Goal: Task Accomplishment & Management: Complete application form

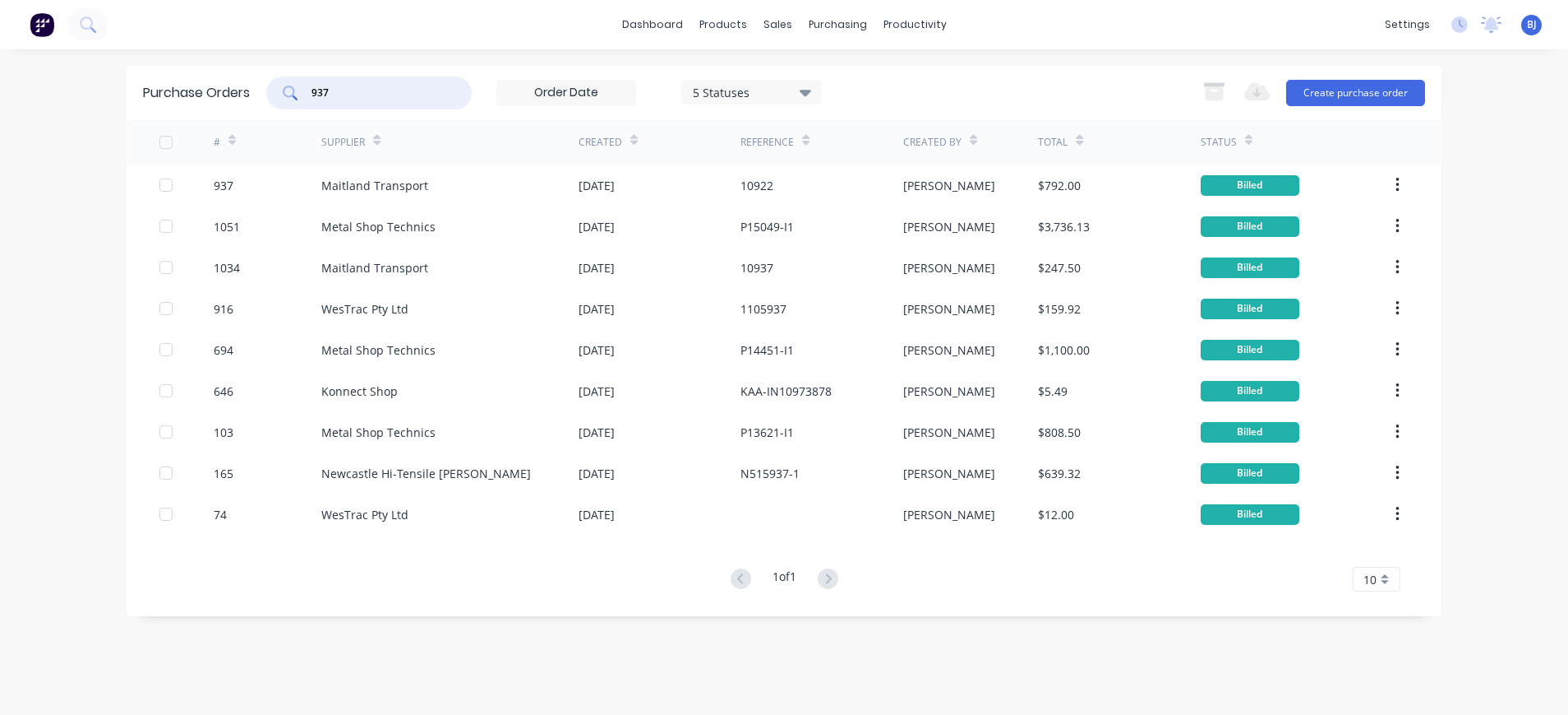
click at [354, 92] on input "937" at bounding box center [379, 92] width 137 height 17
drag, startPoint x: 292, startPoint y: 91, endPoint x: 274, endPoint y: 91, distance: 18.0
click at [274, 91] on div "937" at bounding box center [369, 92] width 205 height 33
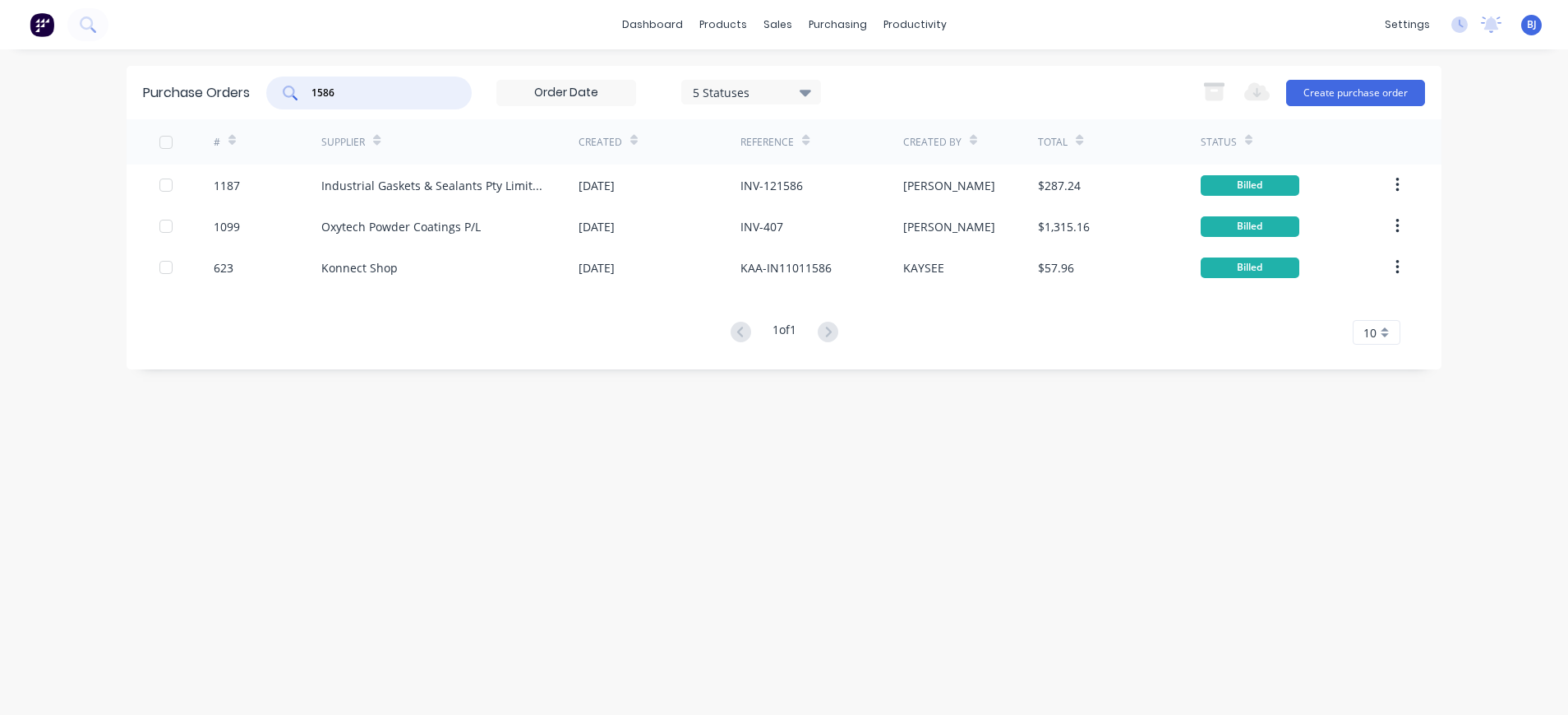
drag, startPoint x: 344, startPoint y: 96, endPoint x: 286, endPoint y: 89, distance: 58.4
click at [286, 89] on div "1586" at bounding box center [369, 92] width 205 height 33
type input "1339"
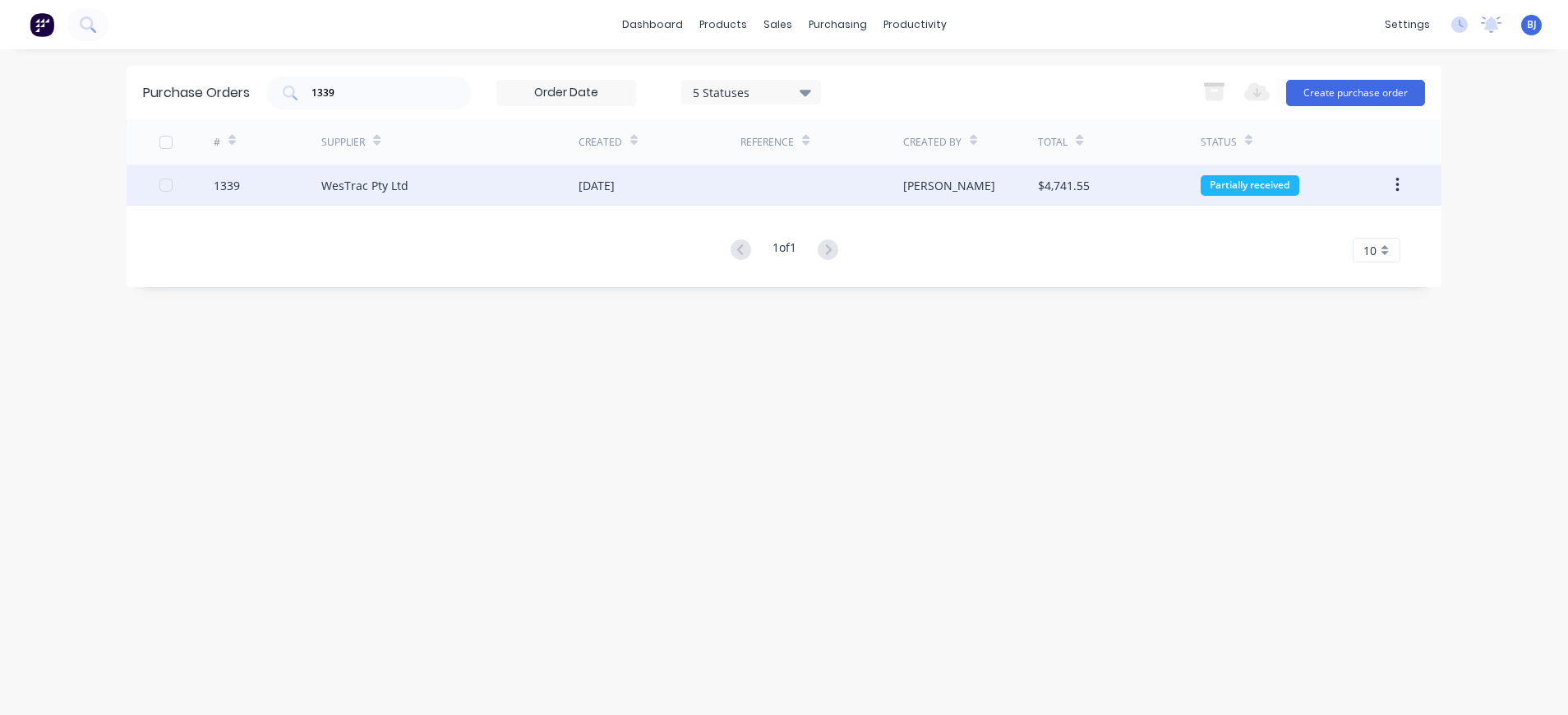
click at [393, 183] on div "WesTrac Pty Ltd" at bounding box center [365, 184] width 87 height 17
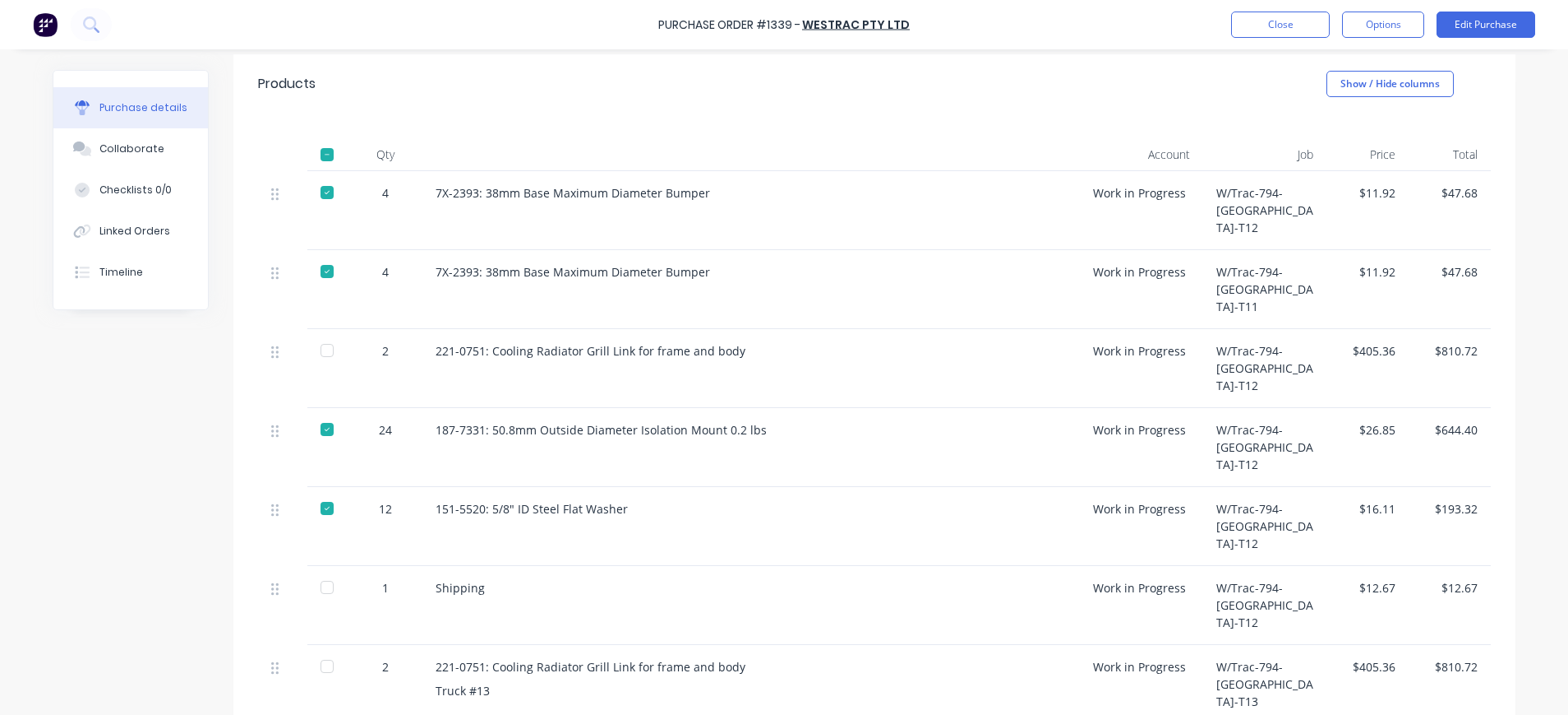
scroll to position [336, 0]
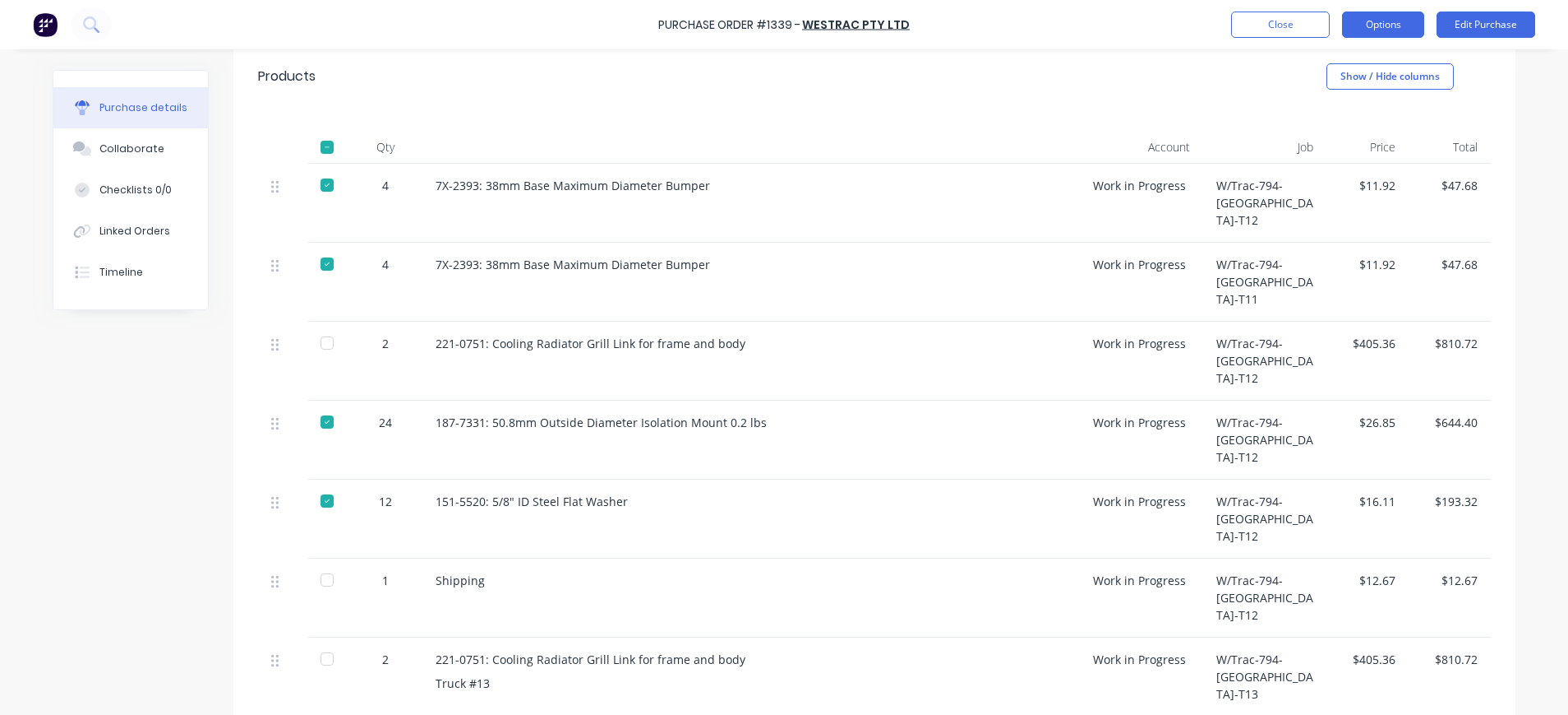
click at [1378, 22] on button "Options" at bounding box center [1383, 25] width 82 height 27
click at [318, 563] on div at bounding box center [326, 579] width 33 height 33
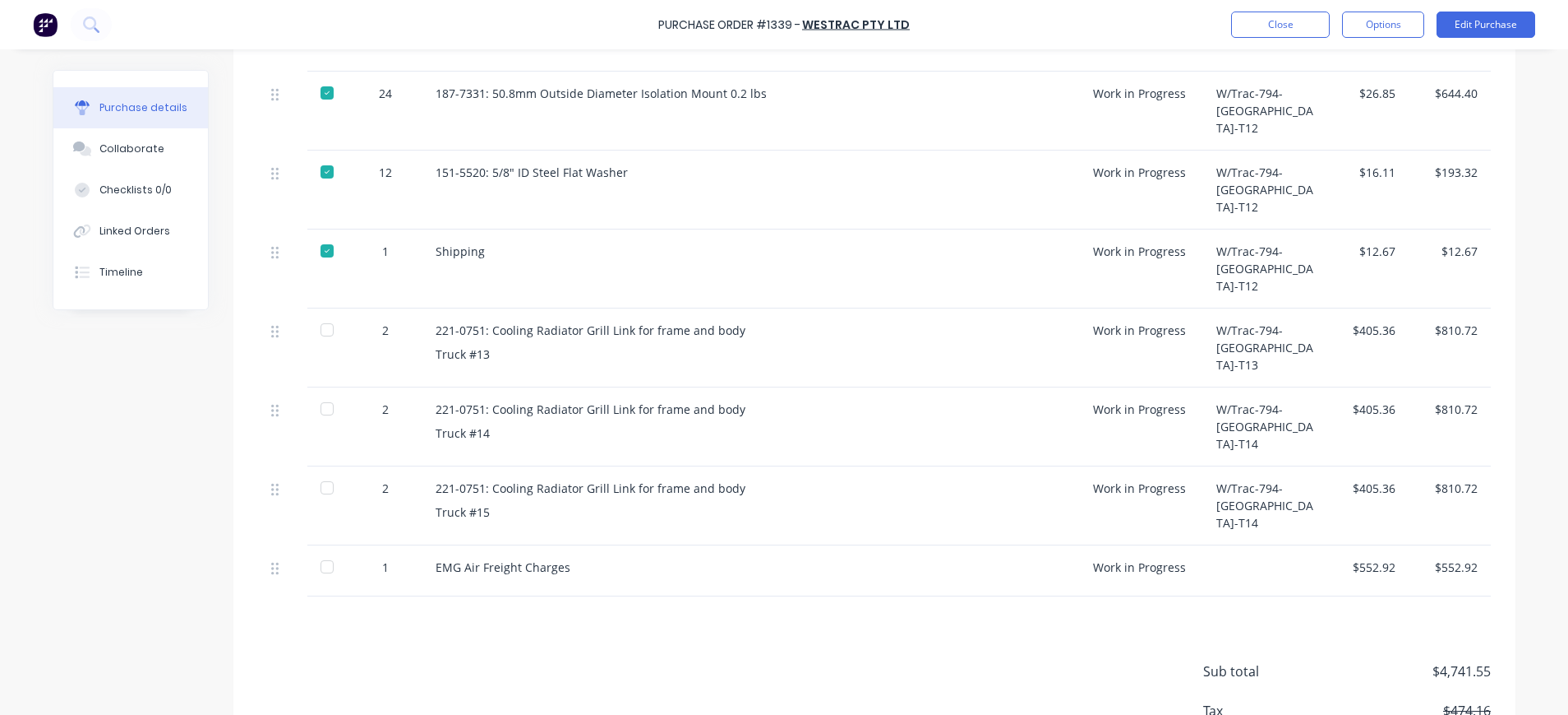
click at [320, 550] on div at bounding box center [326, 566] width 33 height 33
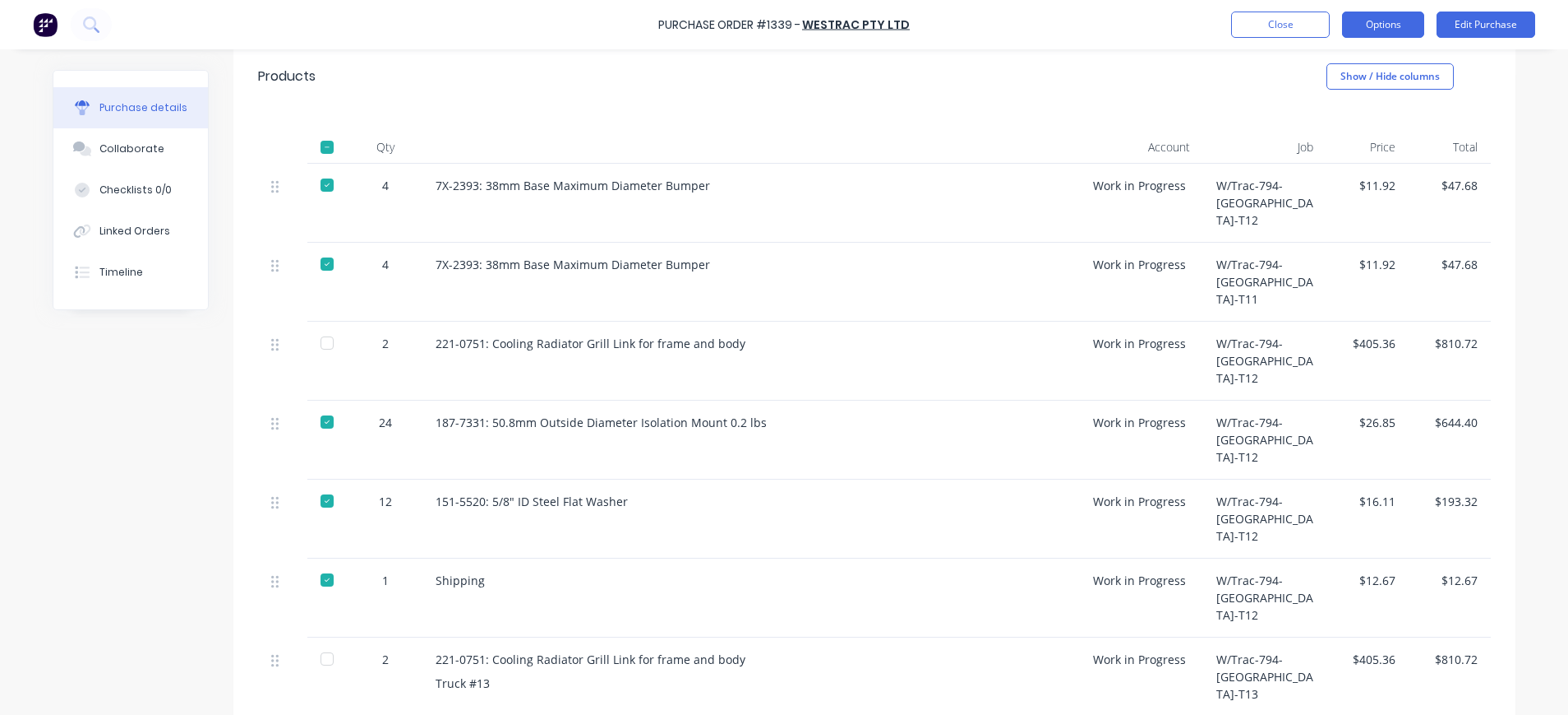
click at [1385, 22] on button "Options" at bounding box center [1383, 25] width 82 height 27
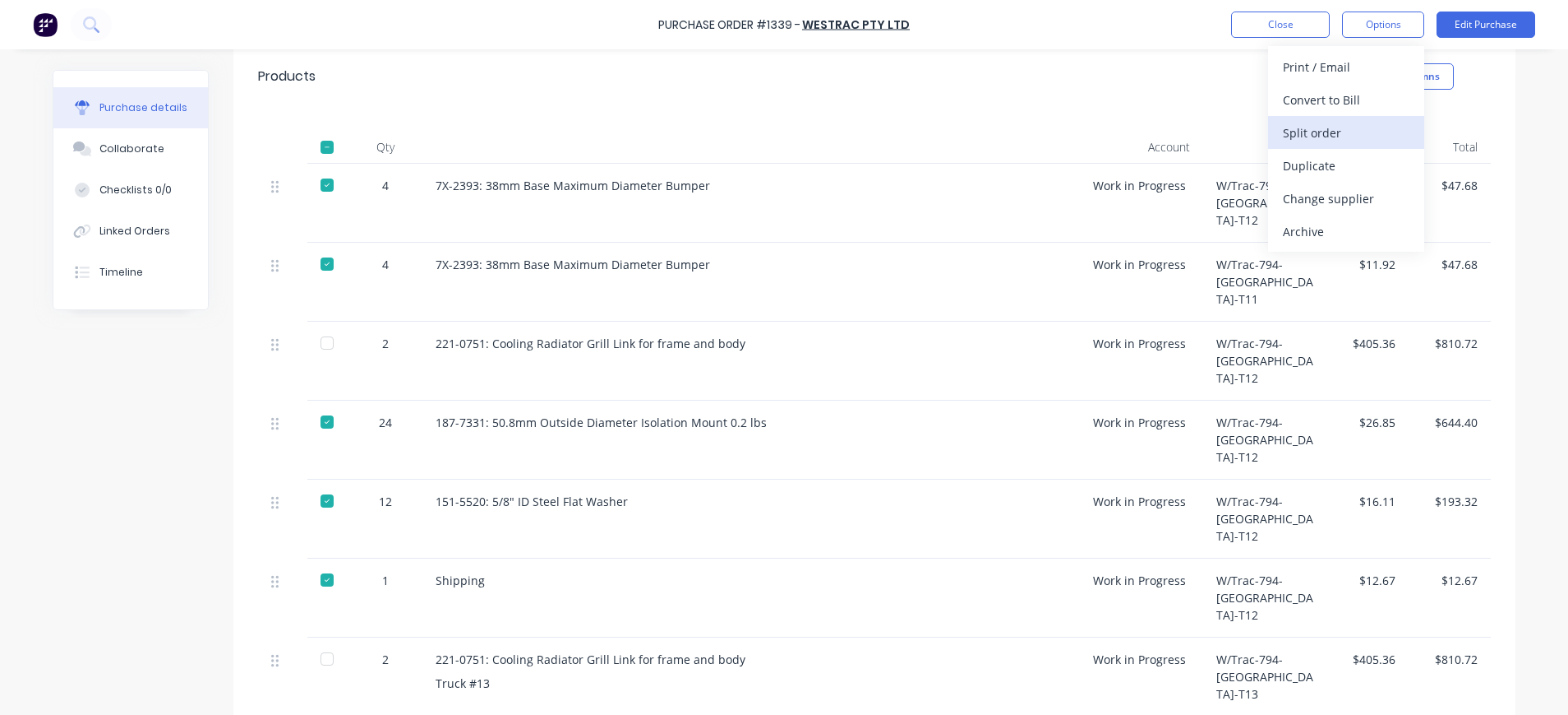
click at [1316, 132] on div "Split order" at bounding box center [1347, 133] width 127 height 24
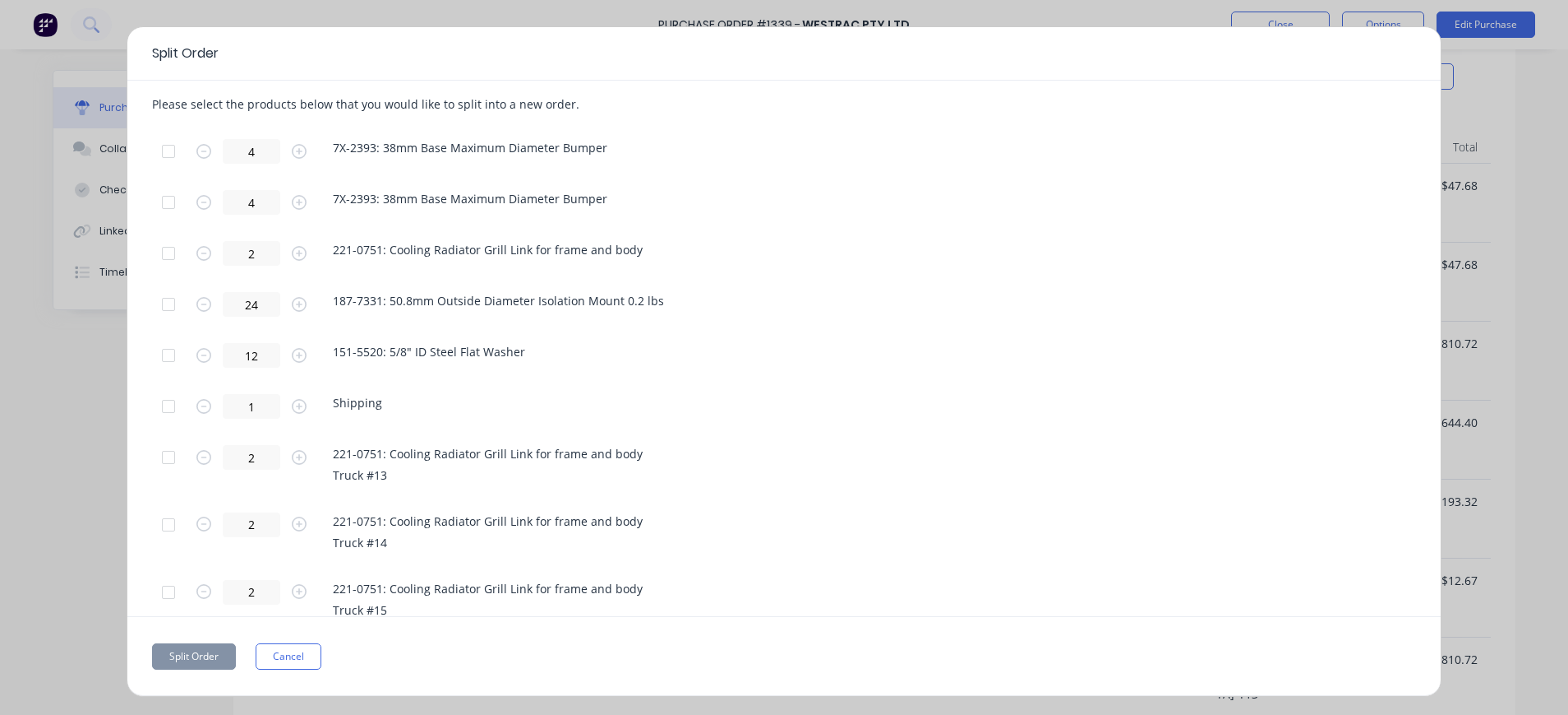
click at [160, 460] on div at bounding box center [168, 457] width 33 height 33
click at [174, 527] on div at bounding box center [168, 525] width 33 height 33
drag, startPoint x: 174, startPoint y: 590, endPoint x: 207, endPoint y: 585, distance: 33.4
click at [174, 589] on div at bounding box center [168, 592] width 33 height 33
drag, startPoint x: 167, startPoint y: 456, endPoint x: 167, endPoint y: 467, distance: 11.0
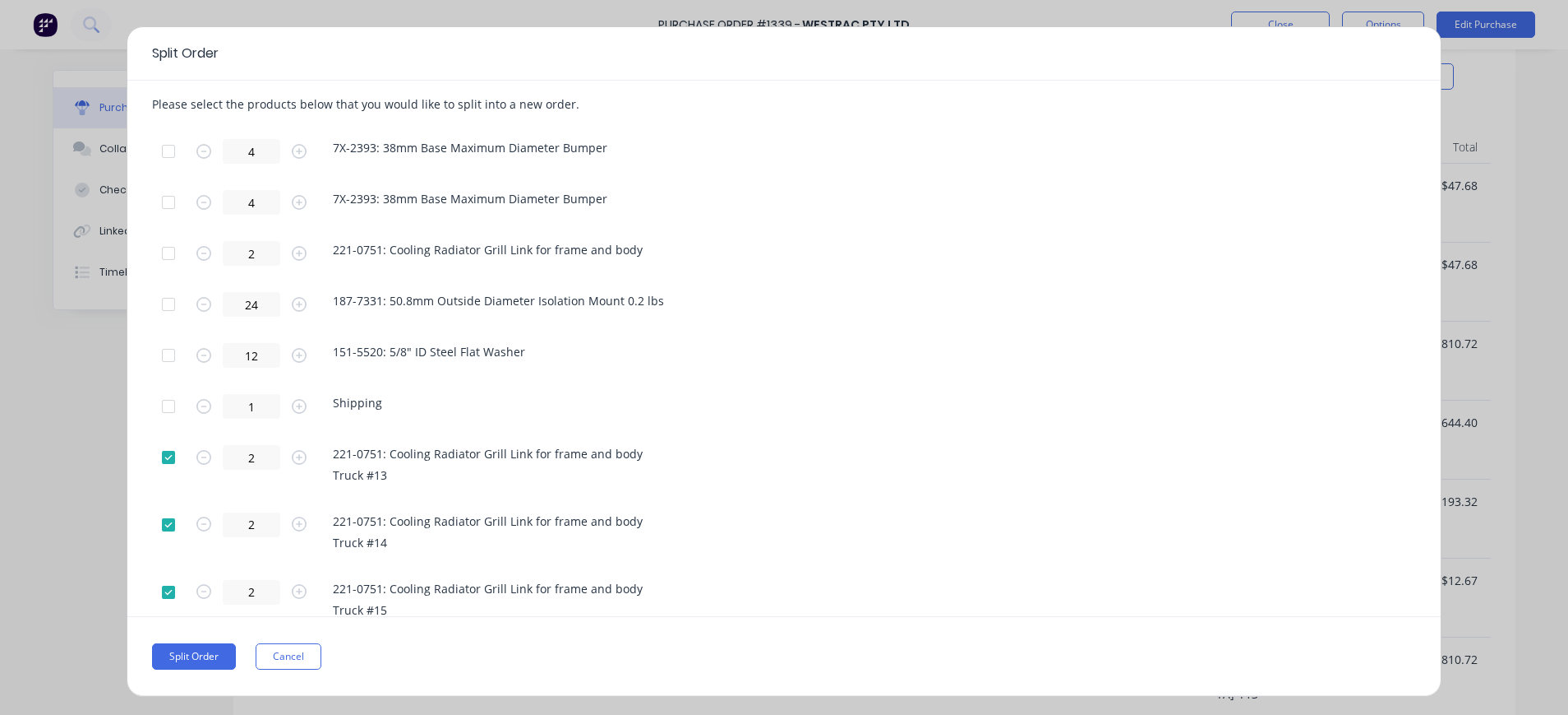
click at [167, 463] on div at bounding box center [168, 457] width 33 height 33
drag, startPoint x: 167, startPoint y: 526, endPoint x: 171, endPoint y: 536, distance: 10.8
click at [168, 526] on div at bounding box center [168, 525] width 33 height 33
click at [171, 587] on div at bounding box center [168, 592] width 33 height 33
drag, startPoint x: 166, startPoint y: 152, endPoint x: 167, endPoint y: 200, distance: 48.0
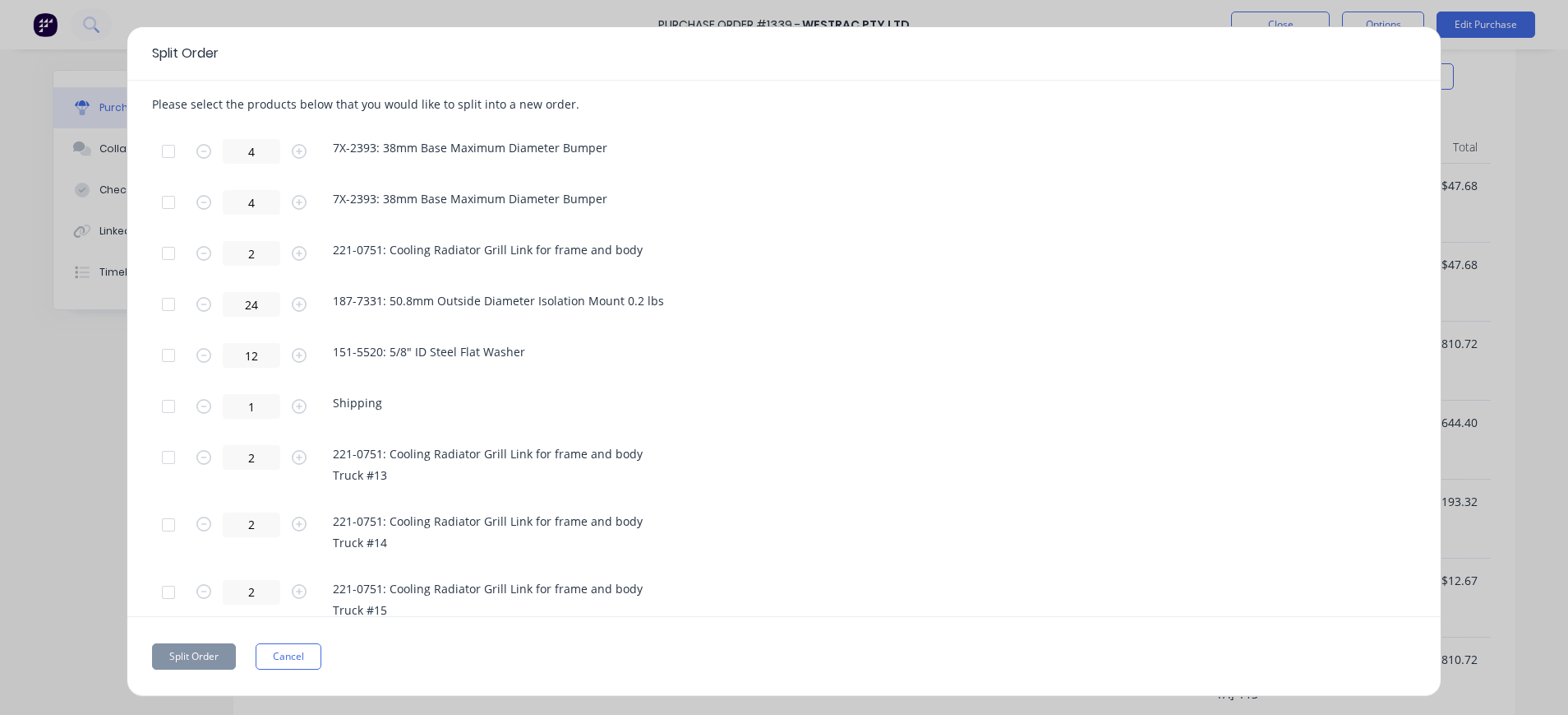
click at [167, 158] on div at bounding box center [168, 151] width 33 height 33
drag, startPoint x: 166, startPoint y: 201, endPoint x: 195, endPoint y: 215, distance: 32.2
click at [167, 203] on div at bounding box center [168, 201] width 33 height 33
click at [169, 306] on div at bounding box center [168, 303] width 33 height 33
drag, startPoint x: 178, startPoint y: 351, endPoint x: 180, endPoint y: 365, distance: 14.1
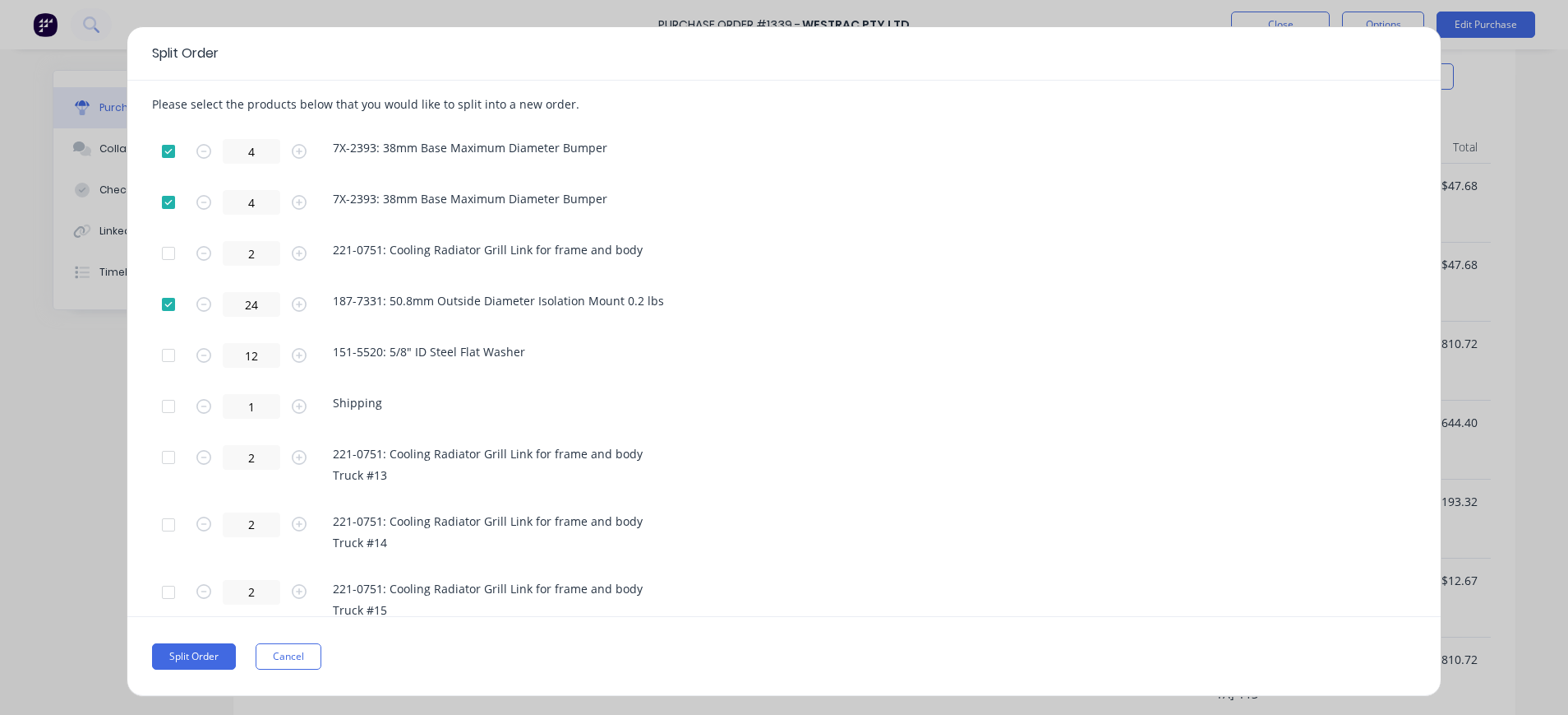
click at [178, 353] on div at bounding box center [168, 355] width 33 height 33
click at [171, 402] on div at bounding box center [168, 406] width 33 height 33
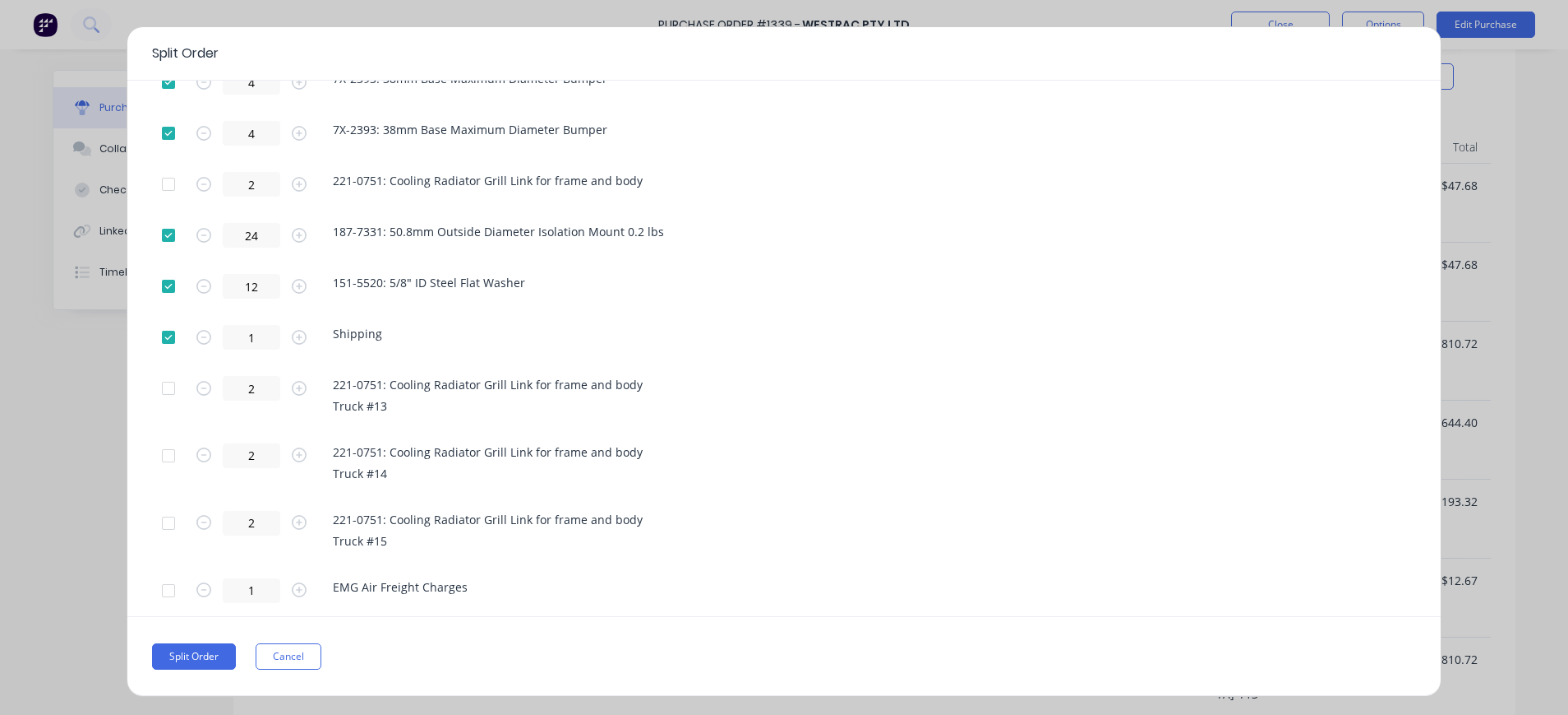
click at [162, 592] on div at bounding box center [168, 590] width 33 height 33
click at [209, 649] on button "Split Order" at bounding box center [193, 656] width 84 height 27
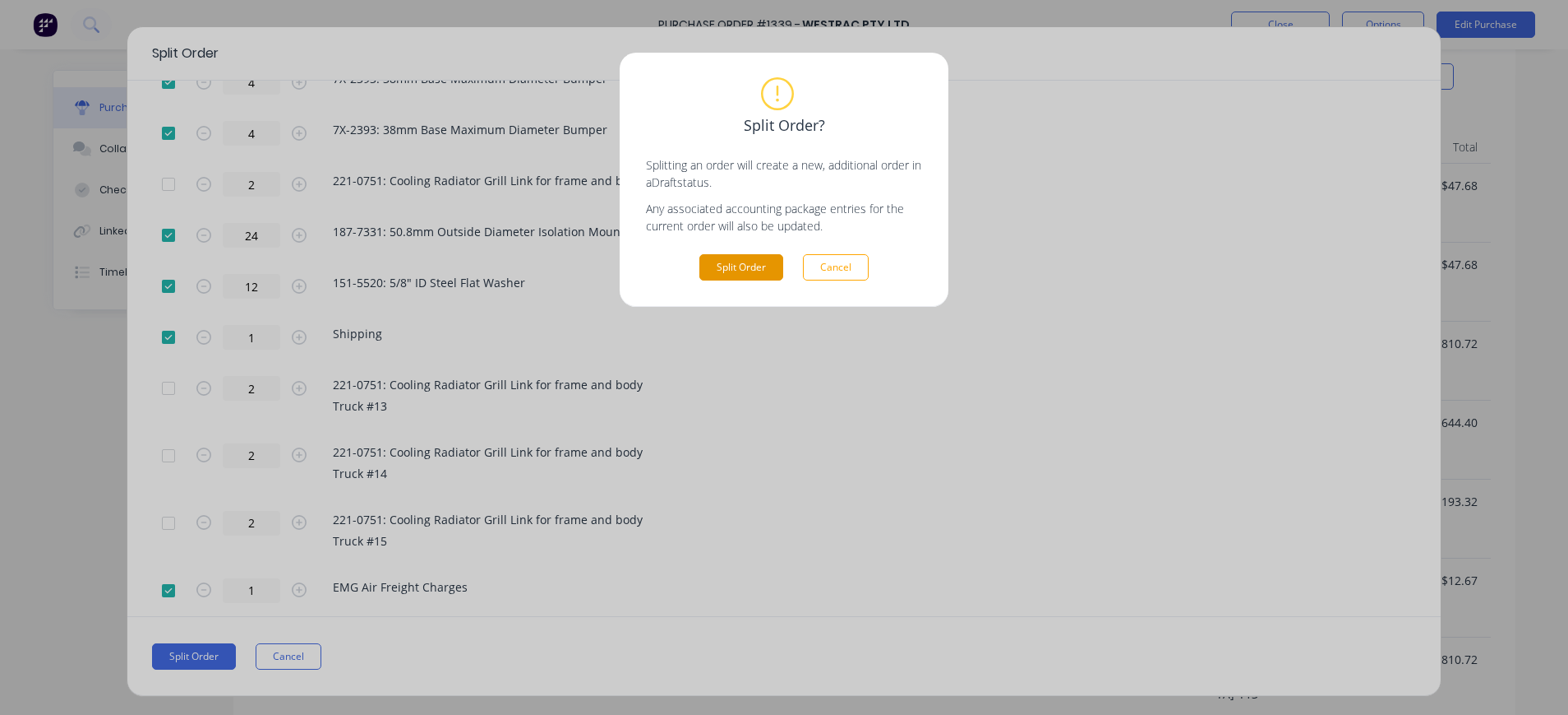
click at [714, 264] on button "Split Order" at bounding box center [741, 267] width 84 height 27
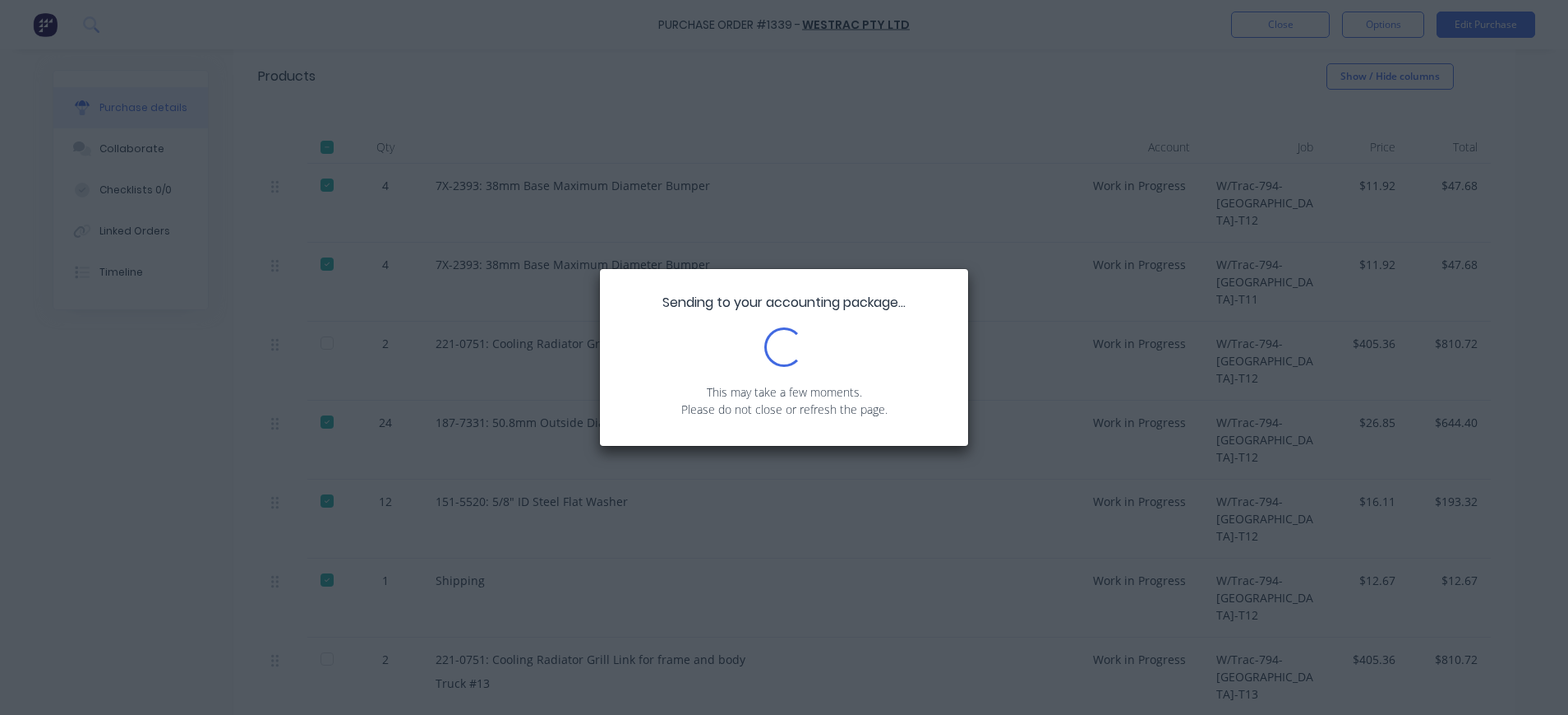
type textarea "x"
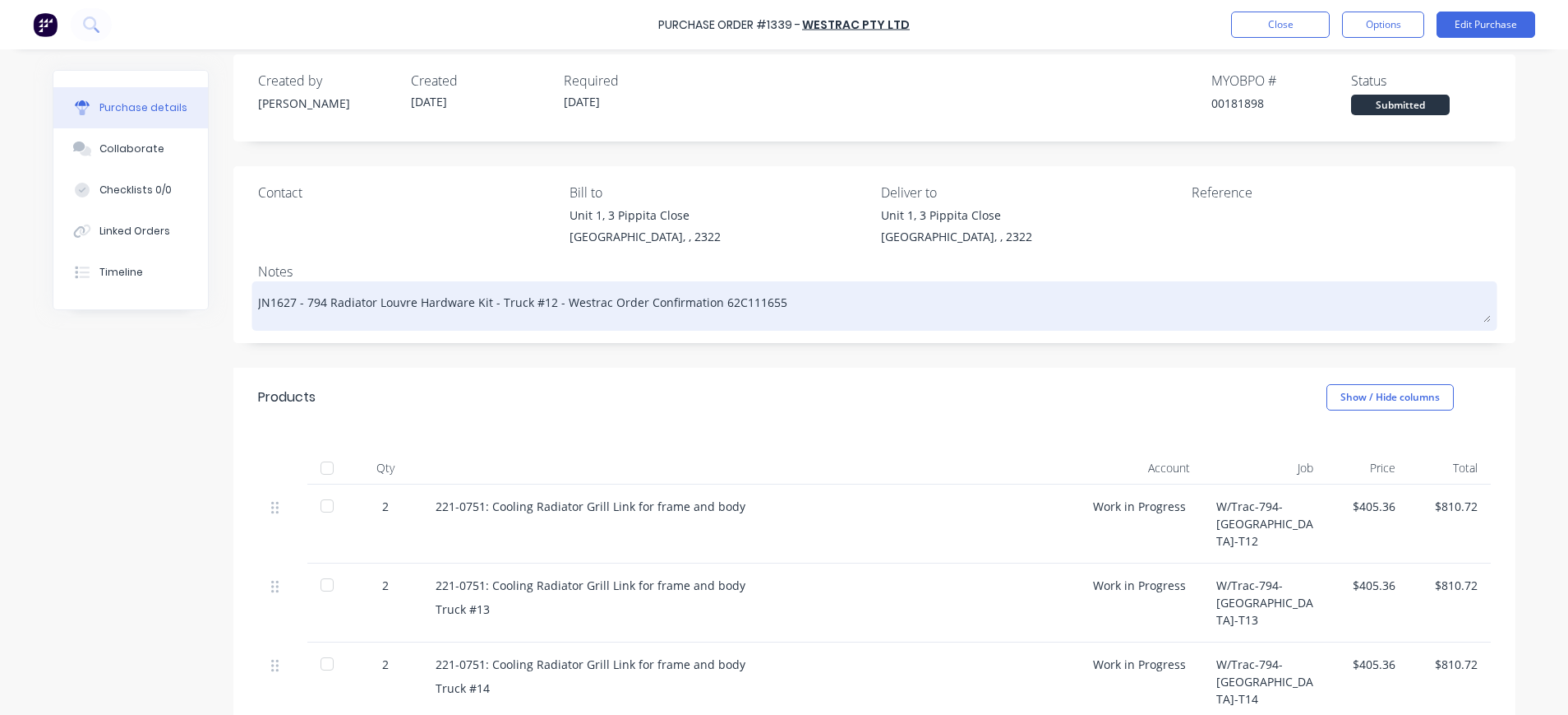
scroll to position [0, 0]
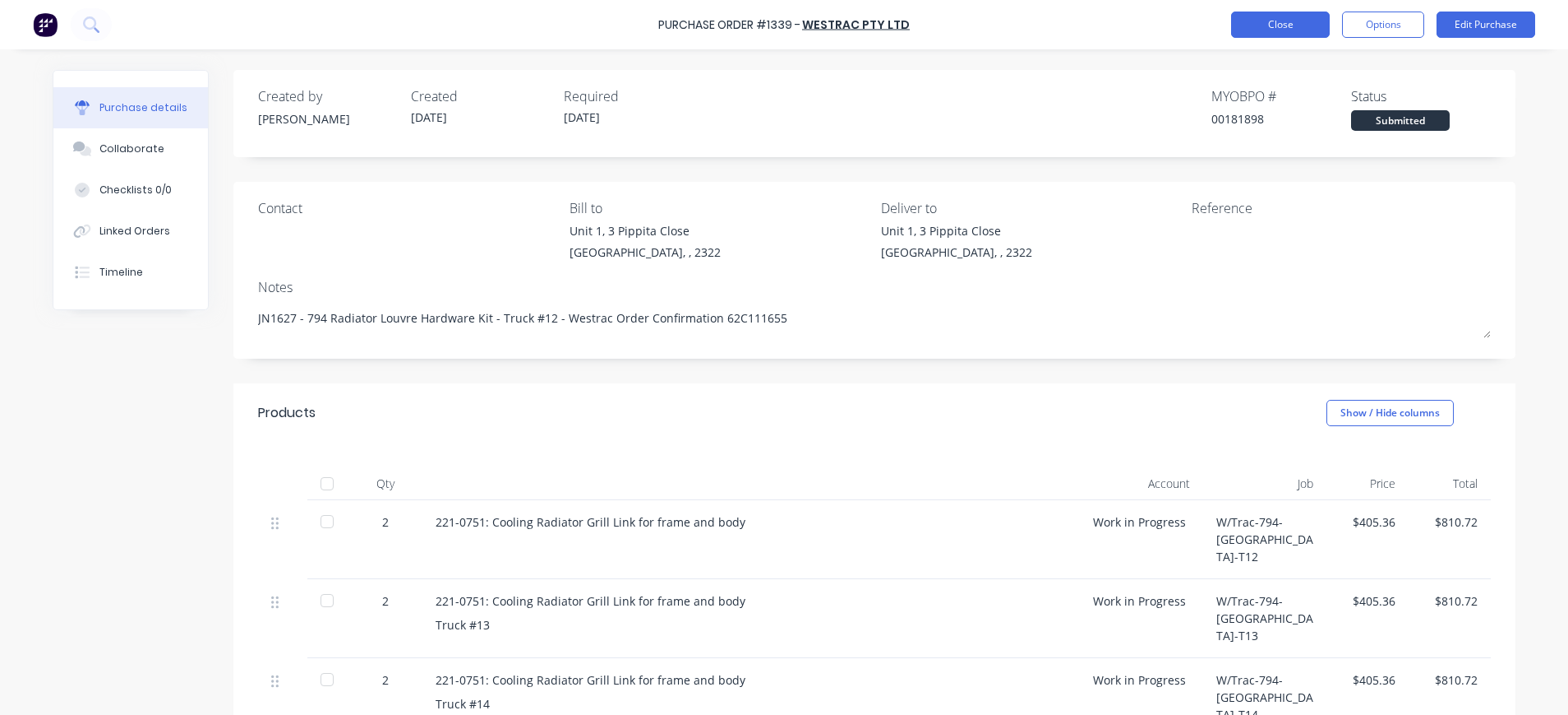
click at [1283, 23] on button "Close" at bounding box center [1281, 25] width 99 height 27
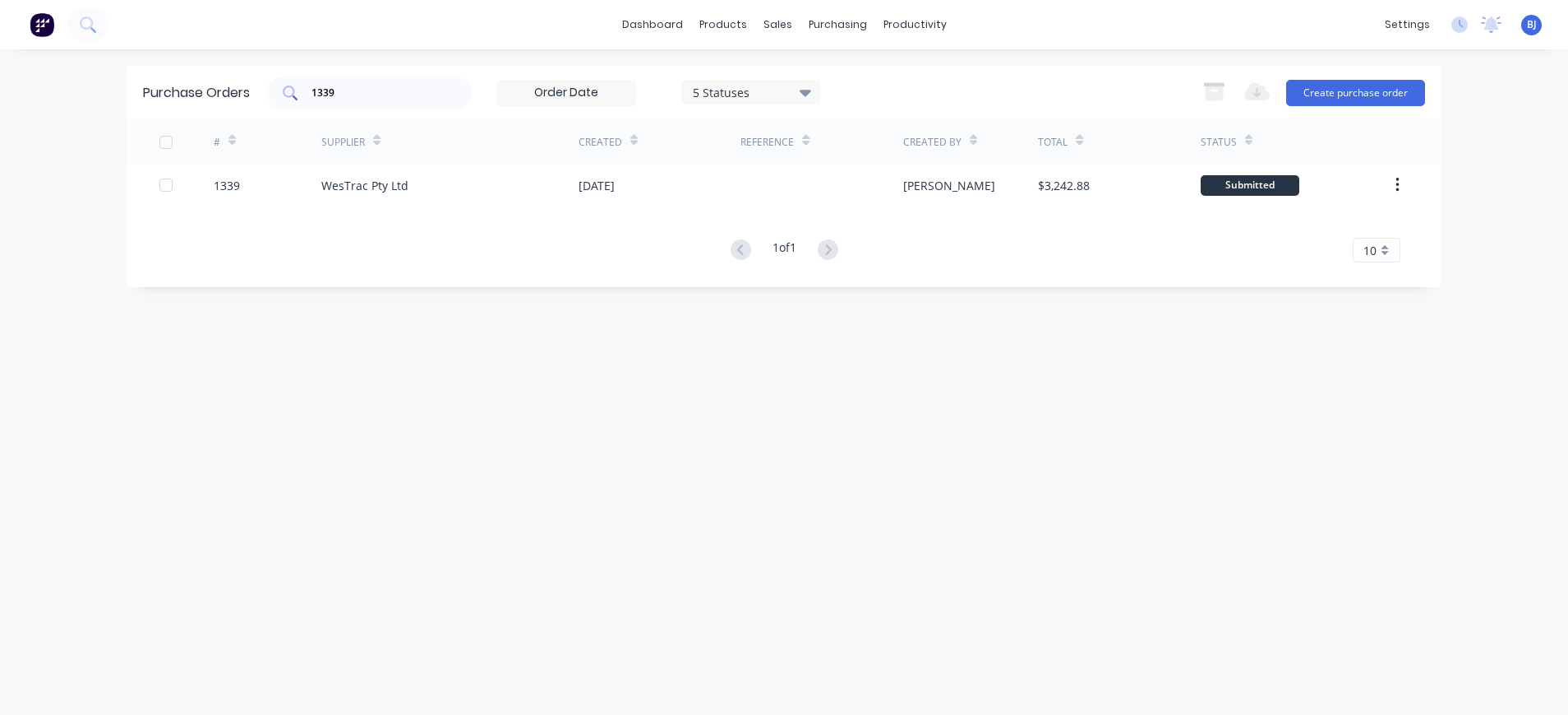
click at [376, 93] on input "1339" at bounding box center [379, 92] width 137 height 17
drag, startPoint x: 367, startPoint y: 92, endPoint x: 297, endPoint y: 85, distance: 70.3
click at [291, 106] on div "1339" at bounding box center [369, 92] width 205 height 33
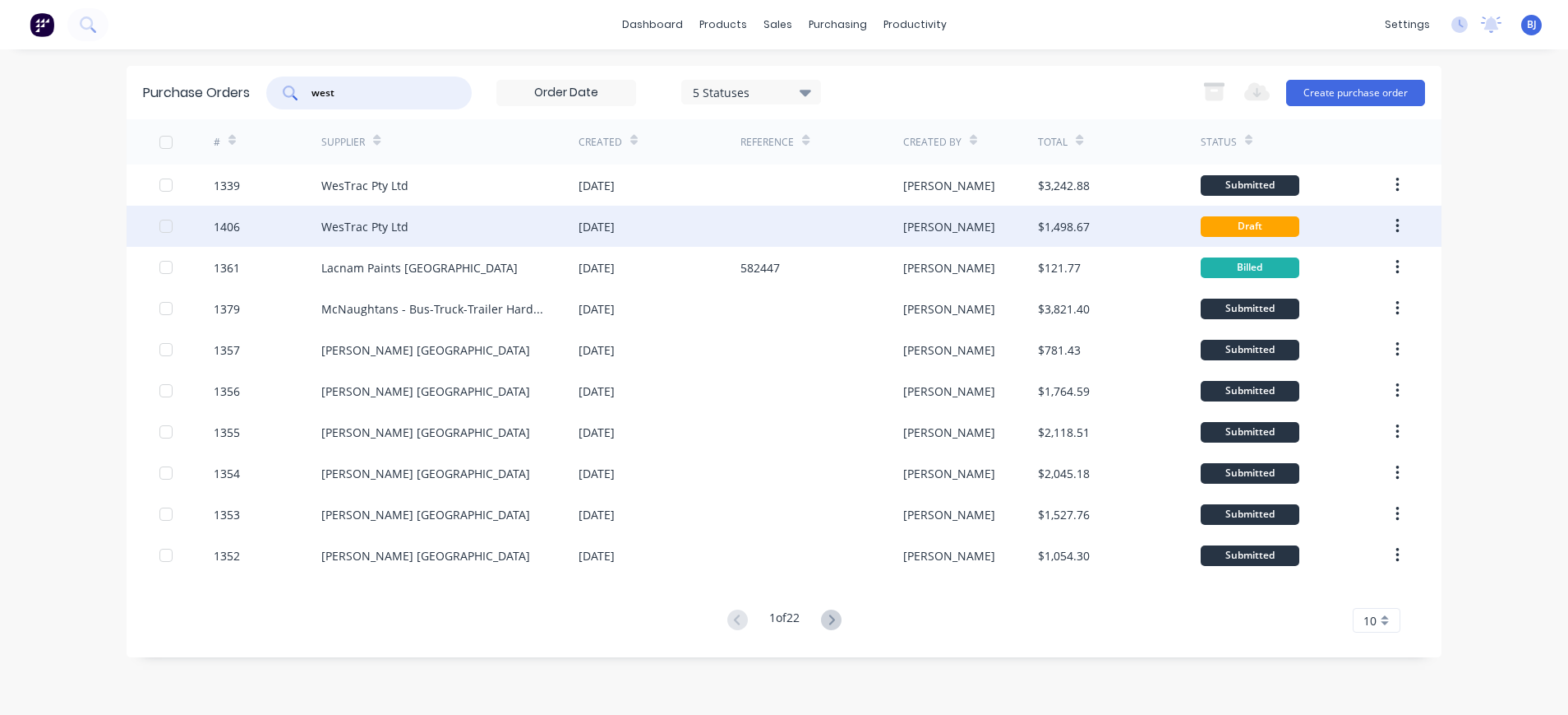
type input "west"
click at [372, 229] on div "WesTrac Pty Ltd" at bounding box center [365, 226] width 87 height 17
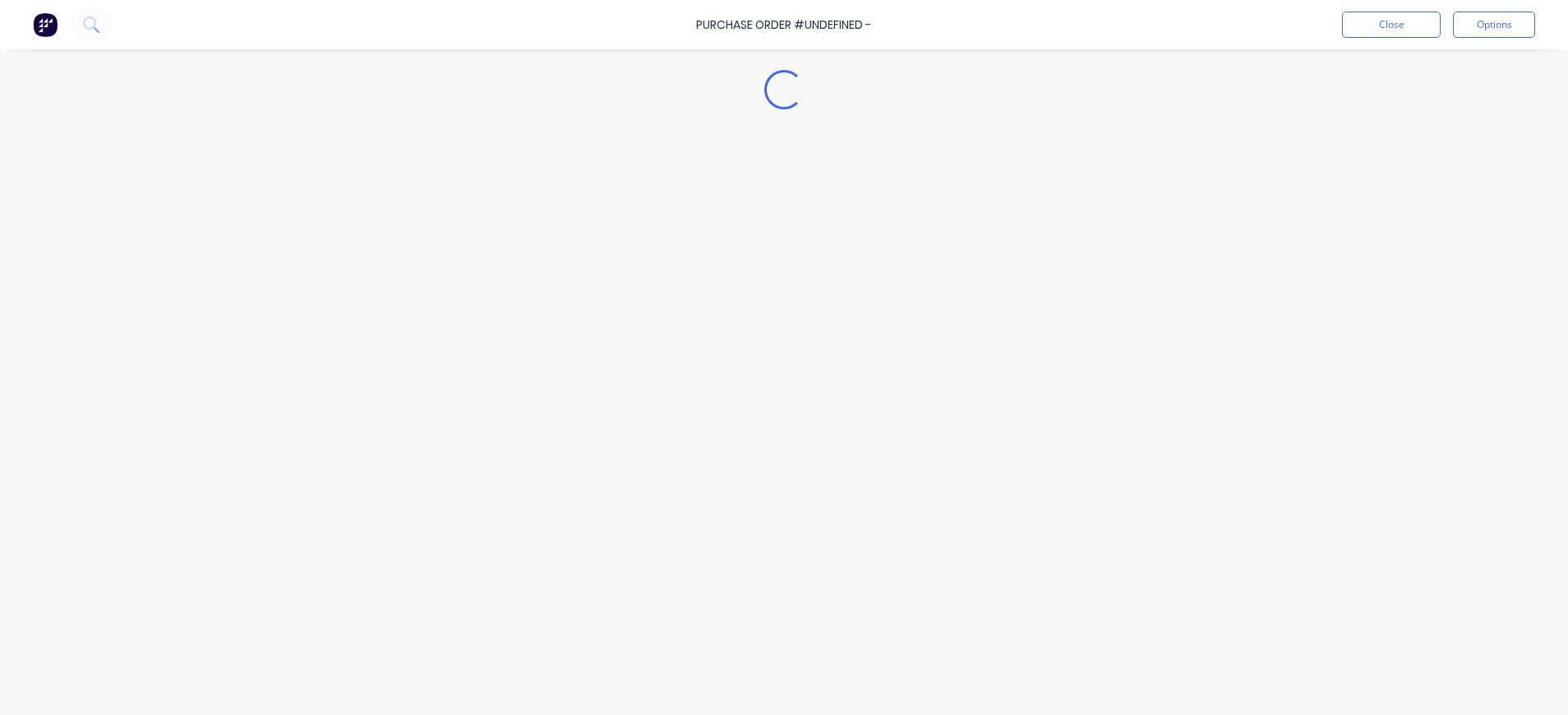
type textarea "x"
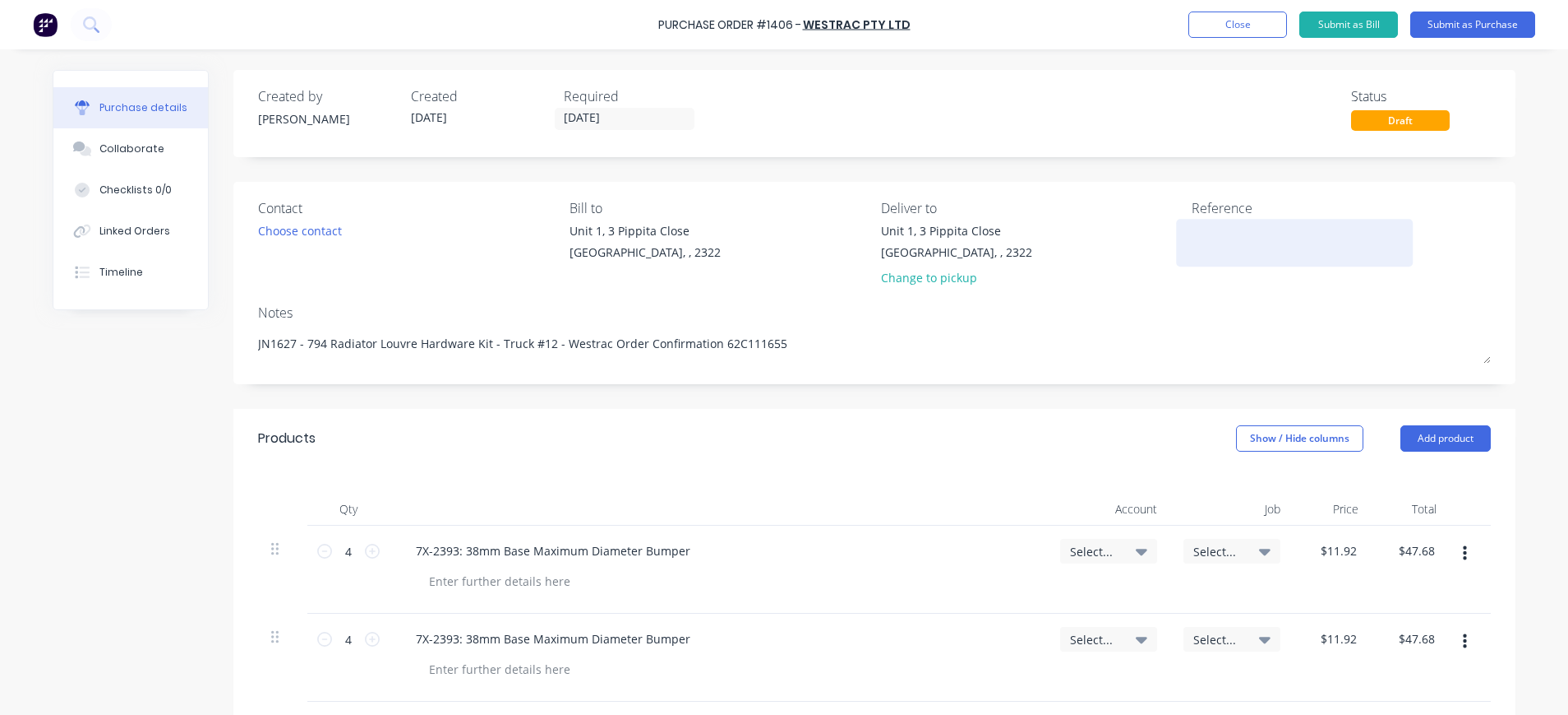
click at [1192, 242] on textarea at bounding box center [1294, 240] width 205 height 37
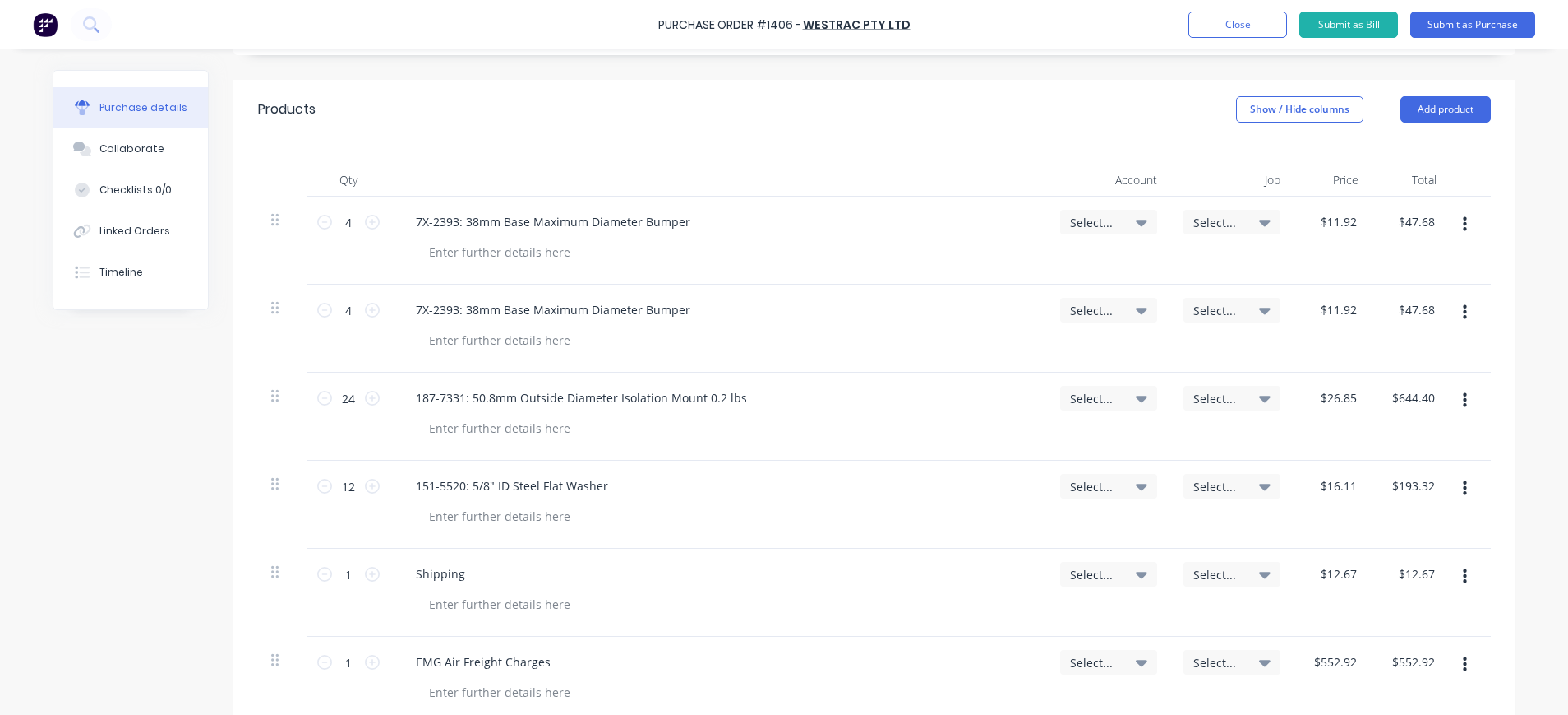
type textarea "1341550"
type textarea "x"
type textarea "1341550"
click at [1248, 219] on div "Select..." at bounding box center [1232, 221] width 77 height 15
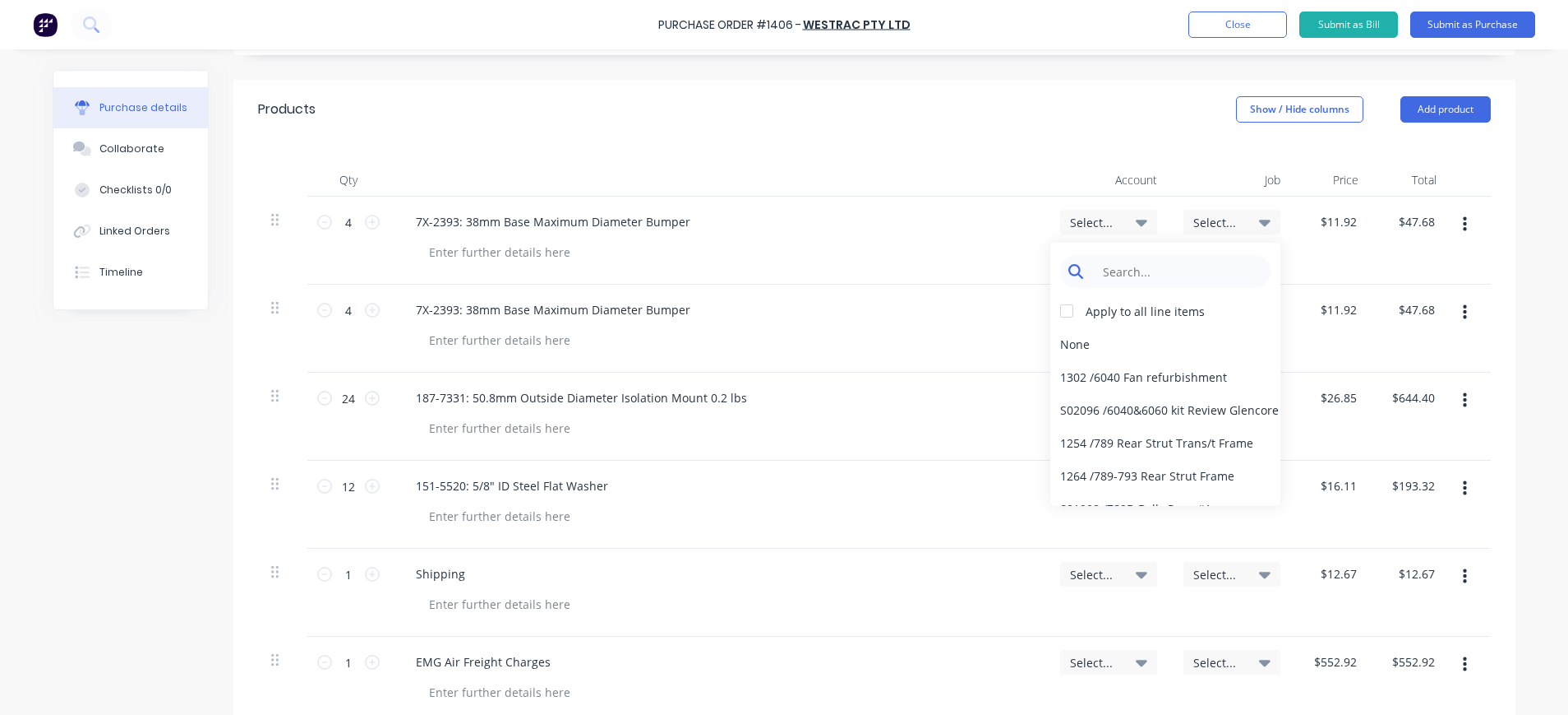
type textarea "x"
click at [1192, 272] on input at bounding box center [1178, 271] width 168 height 33
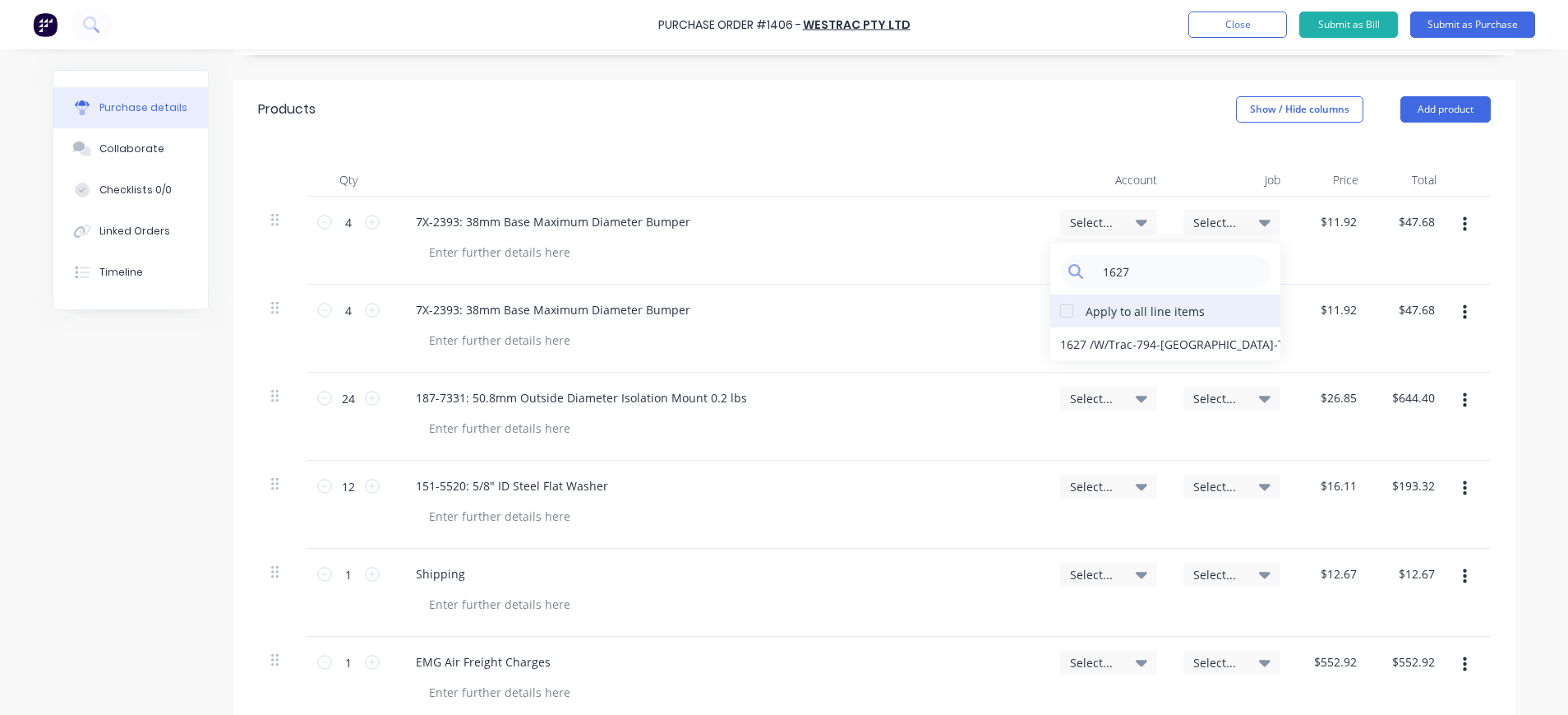
type input "1627"
click at [1061, 311] on div at bounding box center [1066, 310] width 33 height 33
click at [1099, 343] on div "1627 / W/Trac-794-[GEOGRAPHIC_DATA]-T12" at bounding box center [1166, 343] width 230 height 33
click at [1136, 219] on icon at bounding box center [1142, 222] width 12 height 18
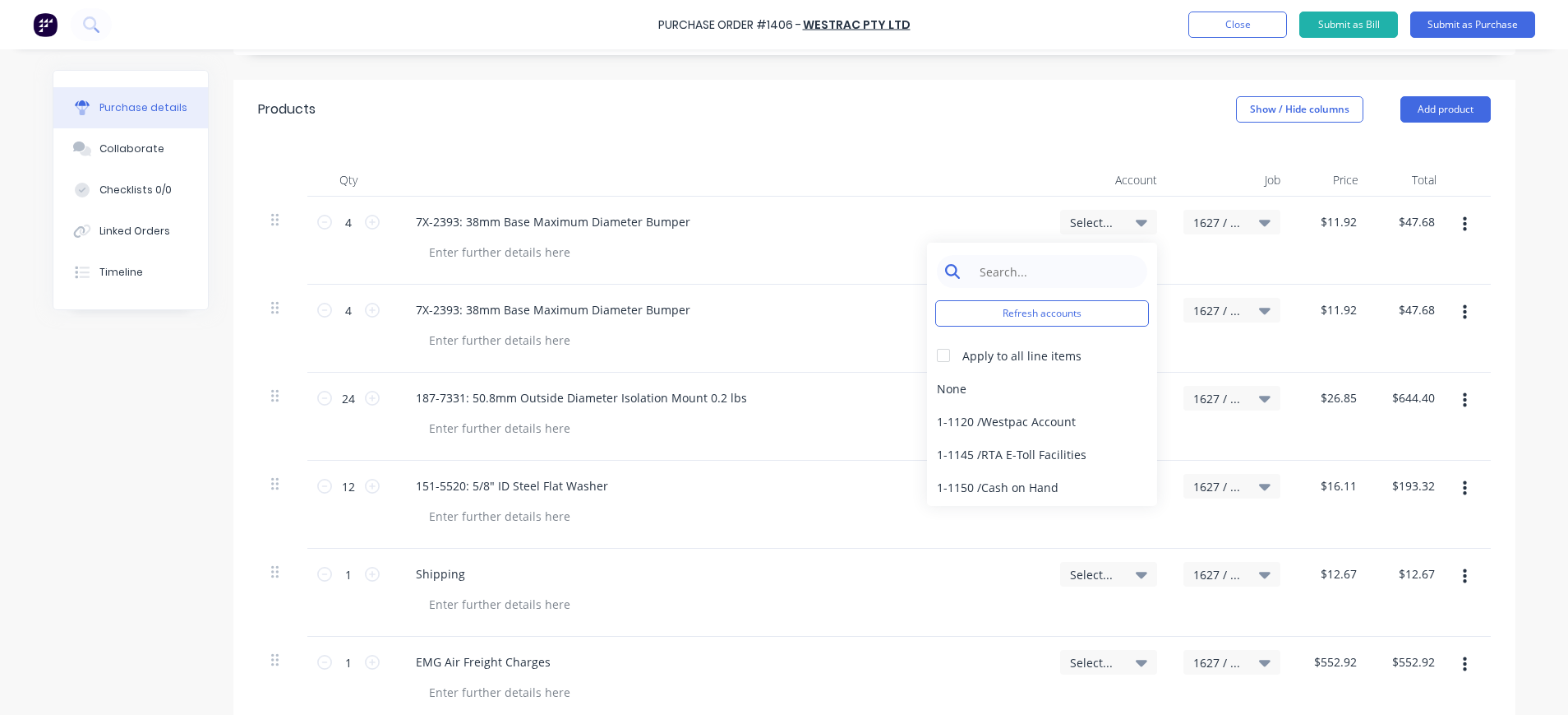
type textarea "x"
click at [1032, 275] on input at bounding box center [1055, 271] width 168 height 33
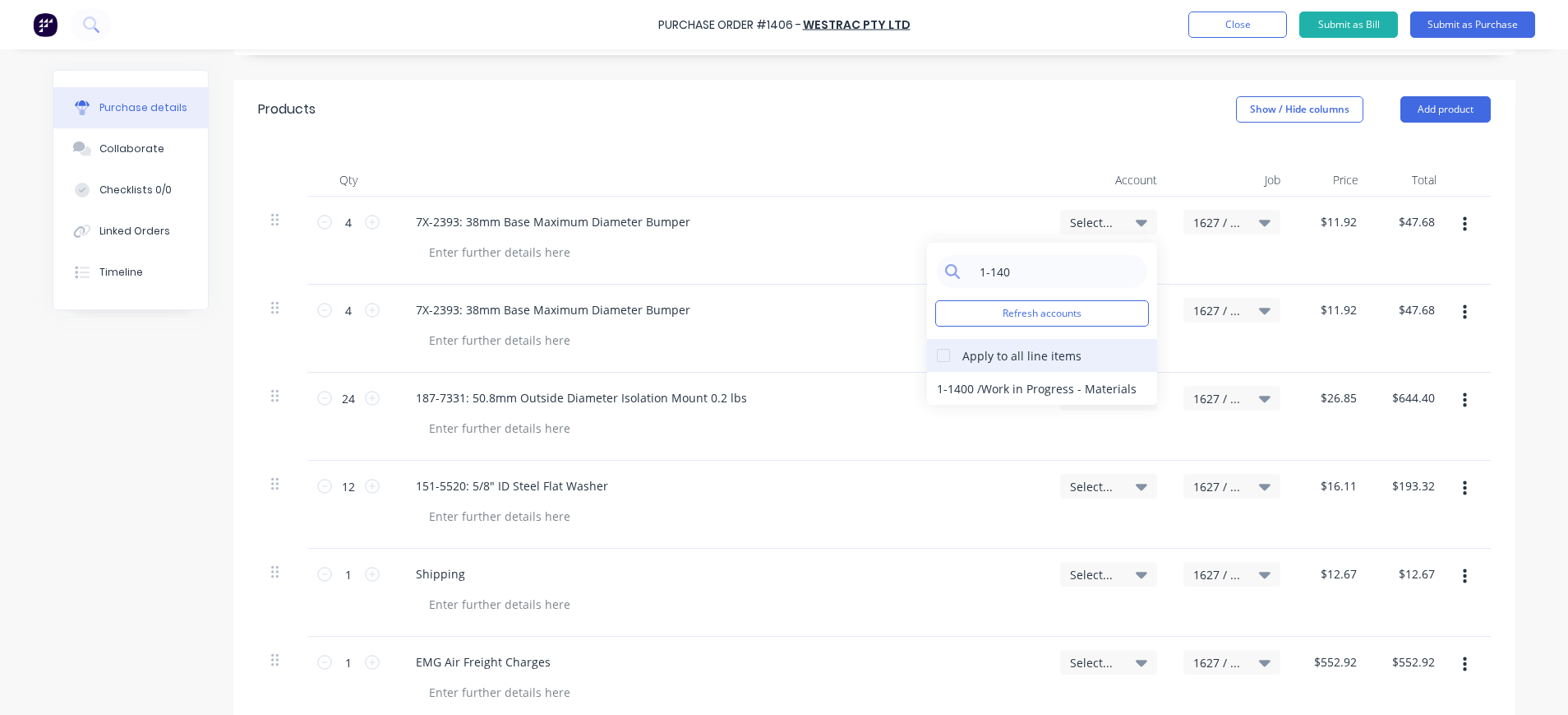
type input "1-140"
click at [942, 354] on div at bounding box center [943, 355] width 33 height 33
click at [948, 388] on div "1-1400 / Work in Progress - Materials" at bounding box center [1042, 388] width 230 height 33
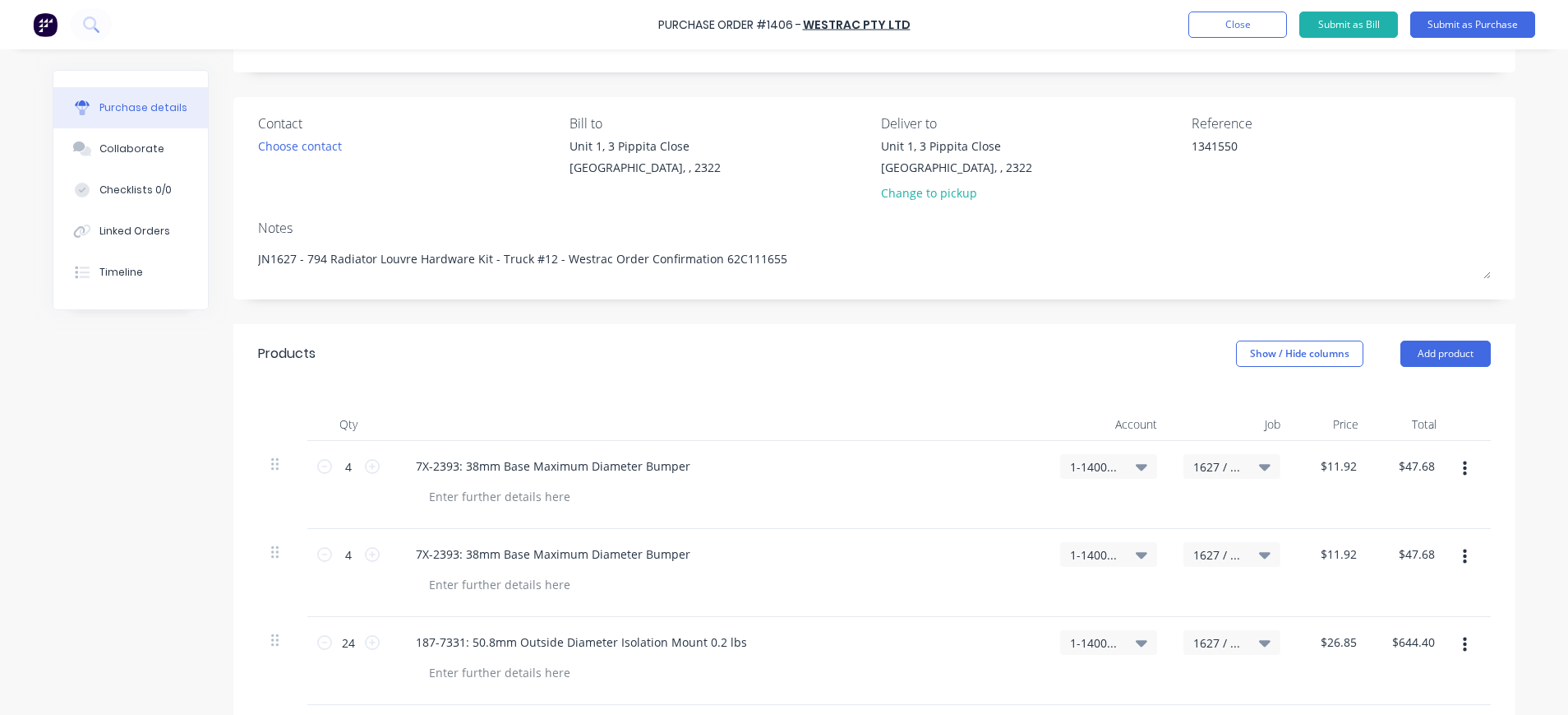
scroll to position [0, 0]
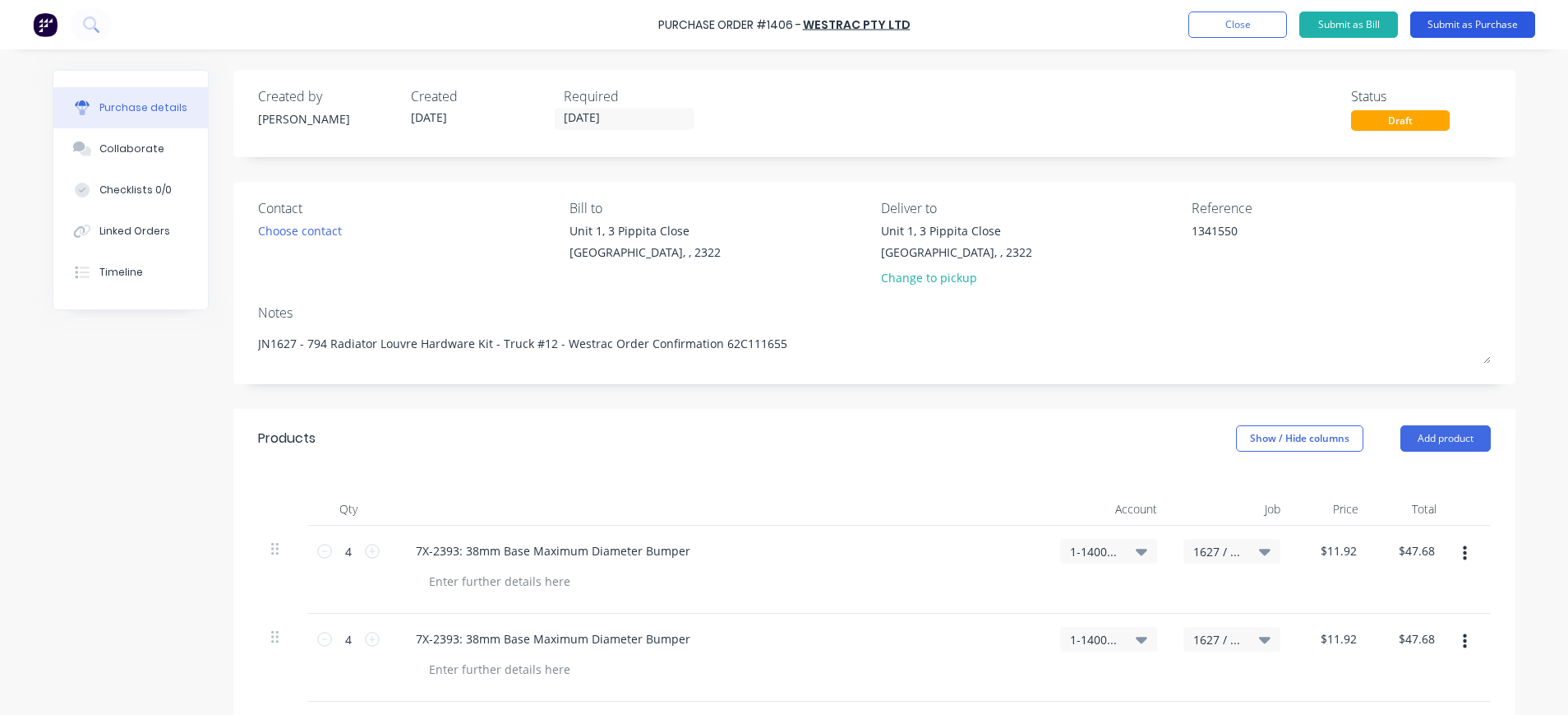
click at [1490, 21] on button "Submit as Purchase" at bounding box center [1473, 25] width 125 height 27
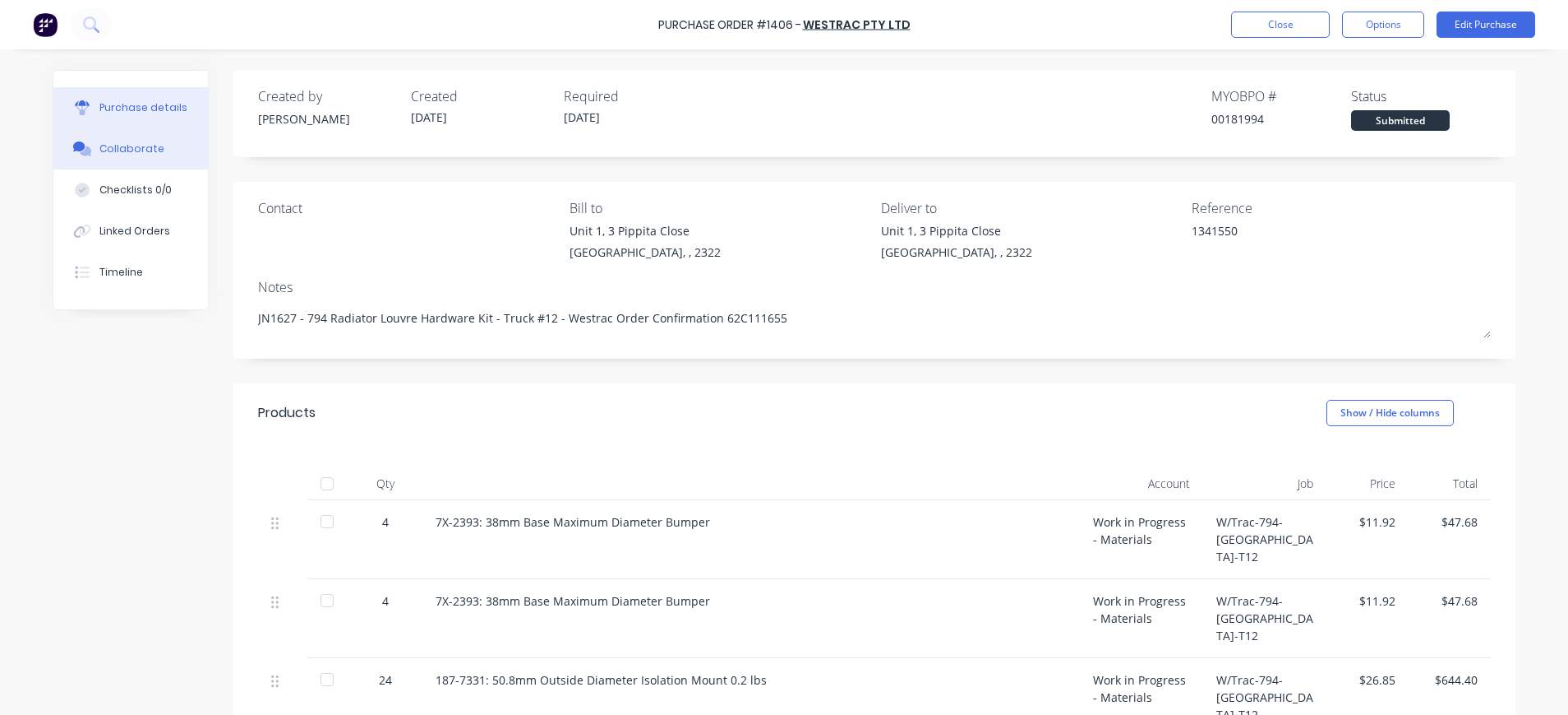
drag, startPoint x: 93, startPoint y: 150, endPoint x: 189, endPoint y: 152, distance: 96.0
click at [99, 150] on div "Collaborate" at bounding box center [132, 149] width 65 height 15
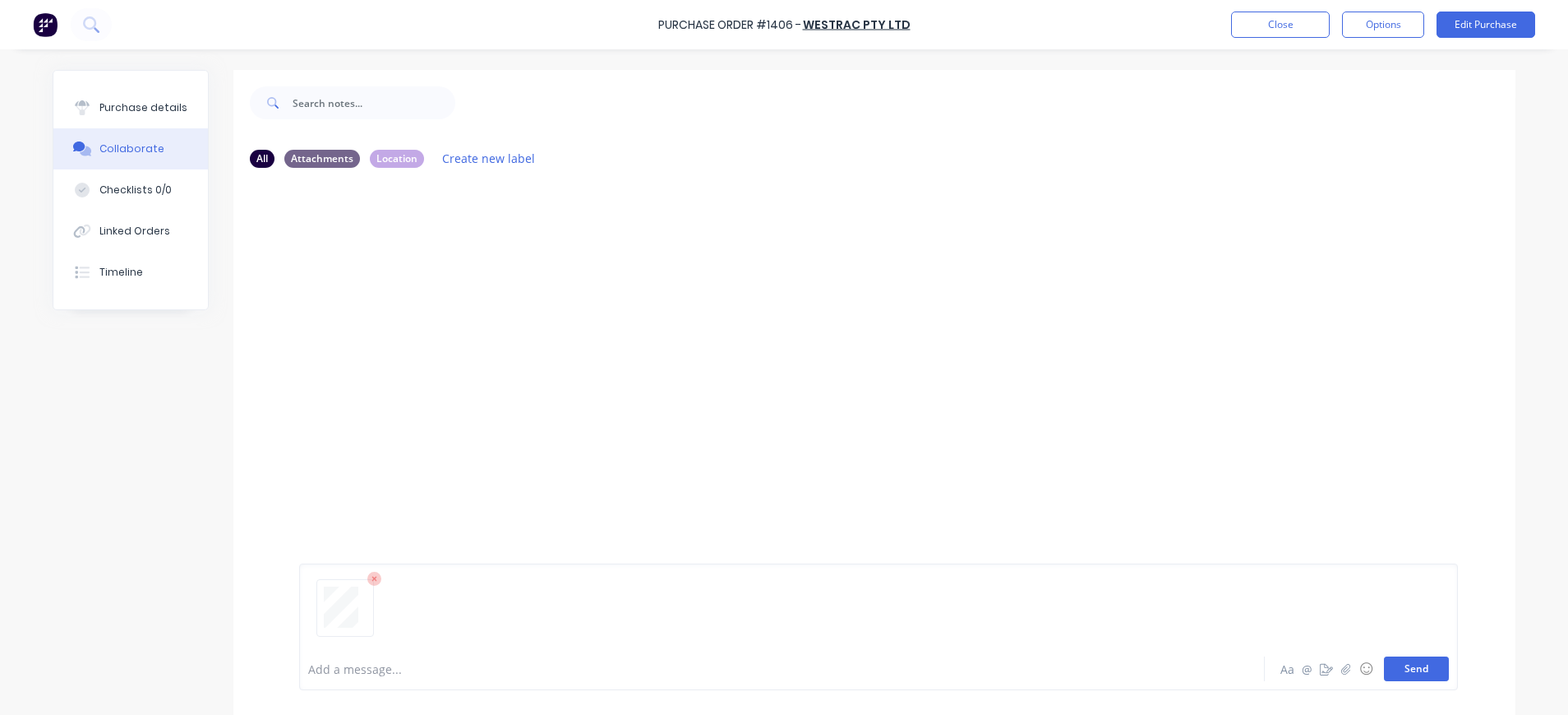
click at [1385, 662] on button "Send" at bounding box center [1417, 668] width 65 height 25
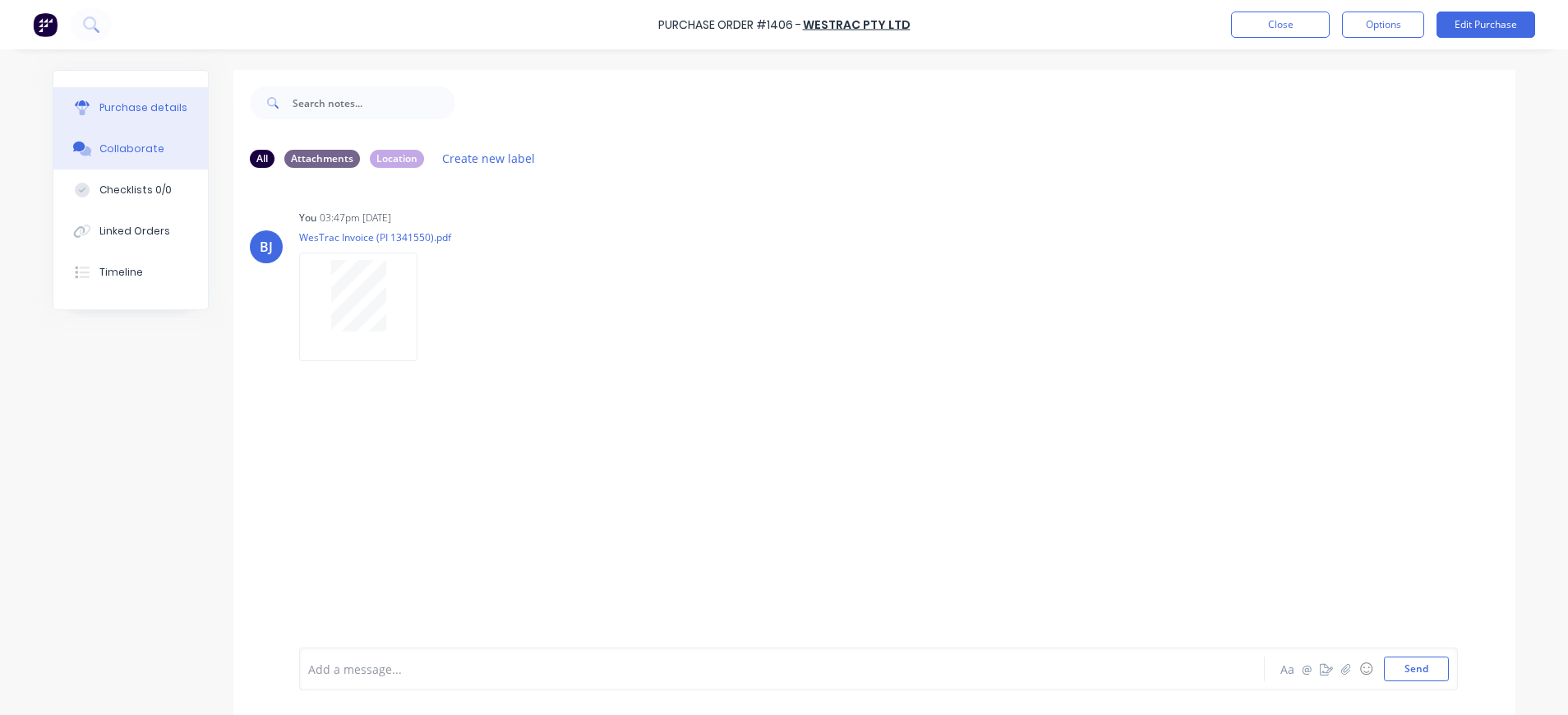
click at [130, 106] on div "Purchase details" at bounding box center [143, 107] width 88 height 15
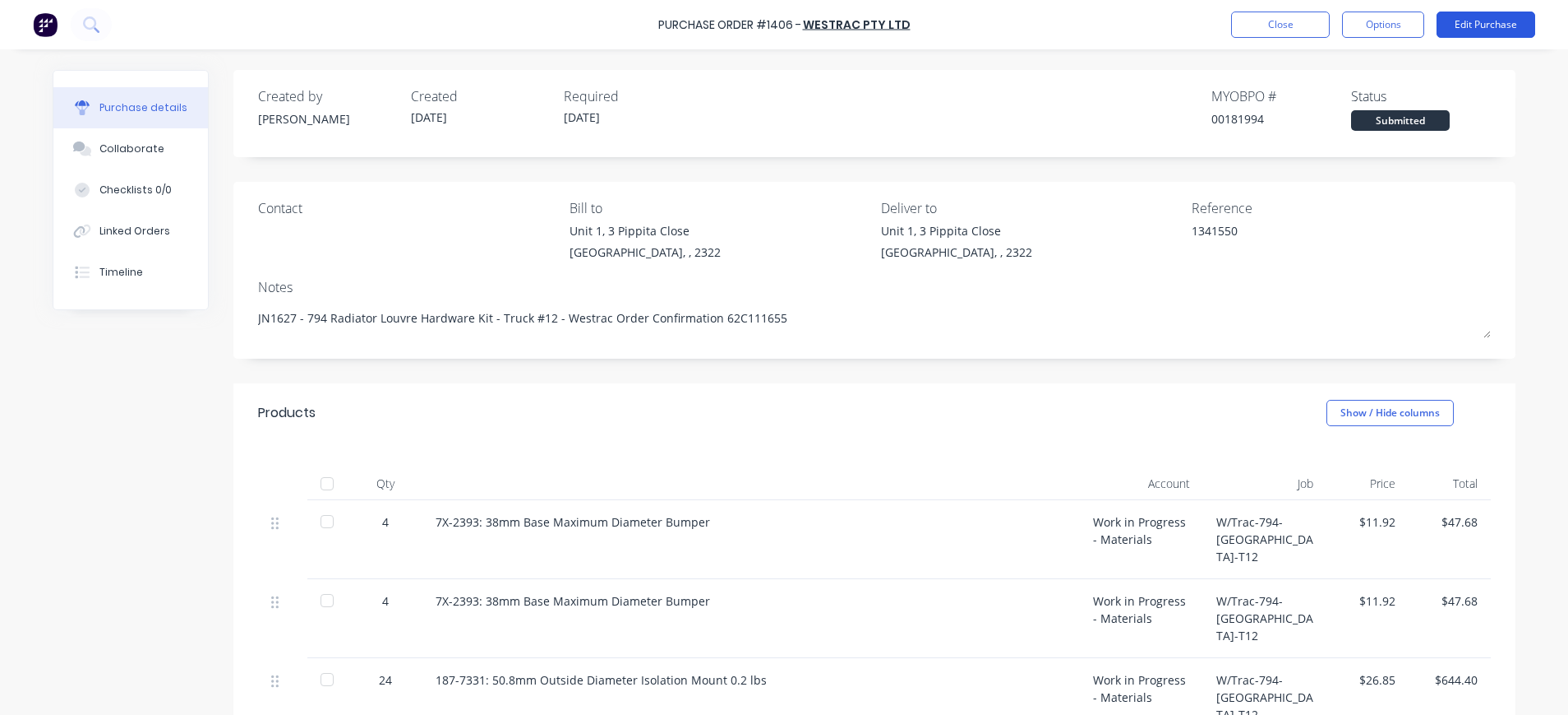
click at [1469, 20] on button "Edit Purchase" at bounding box center [1487, 25] width 99 height 27
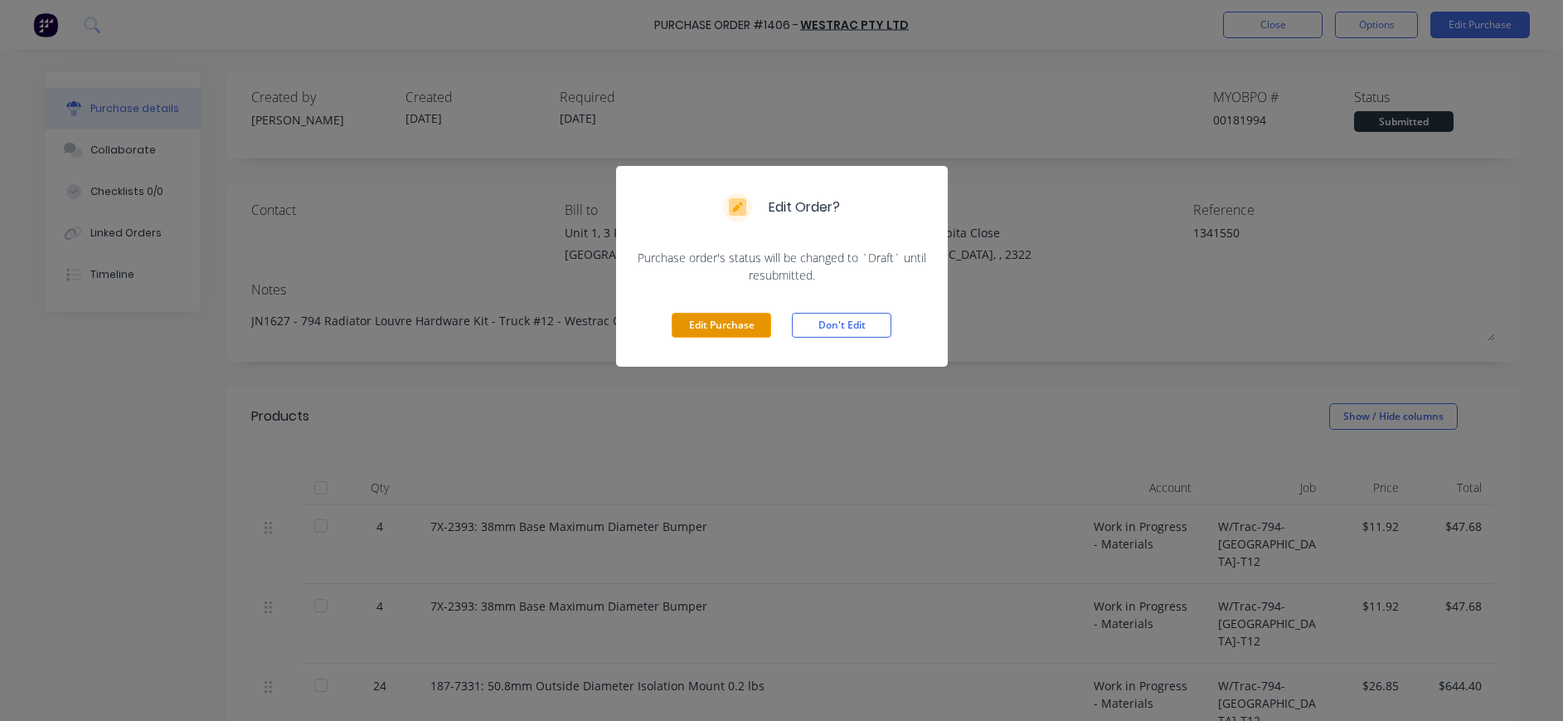
click at [725, 323] on button "Edit Purchase" at bounding box center [722, 325] width 100 height 25
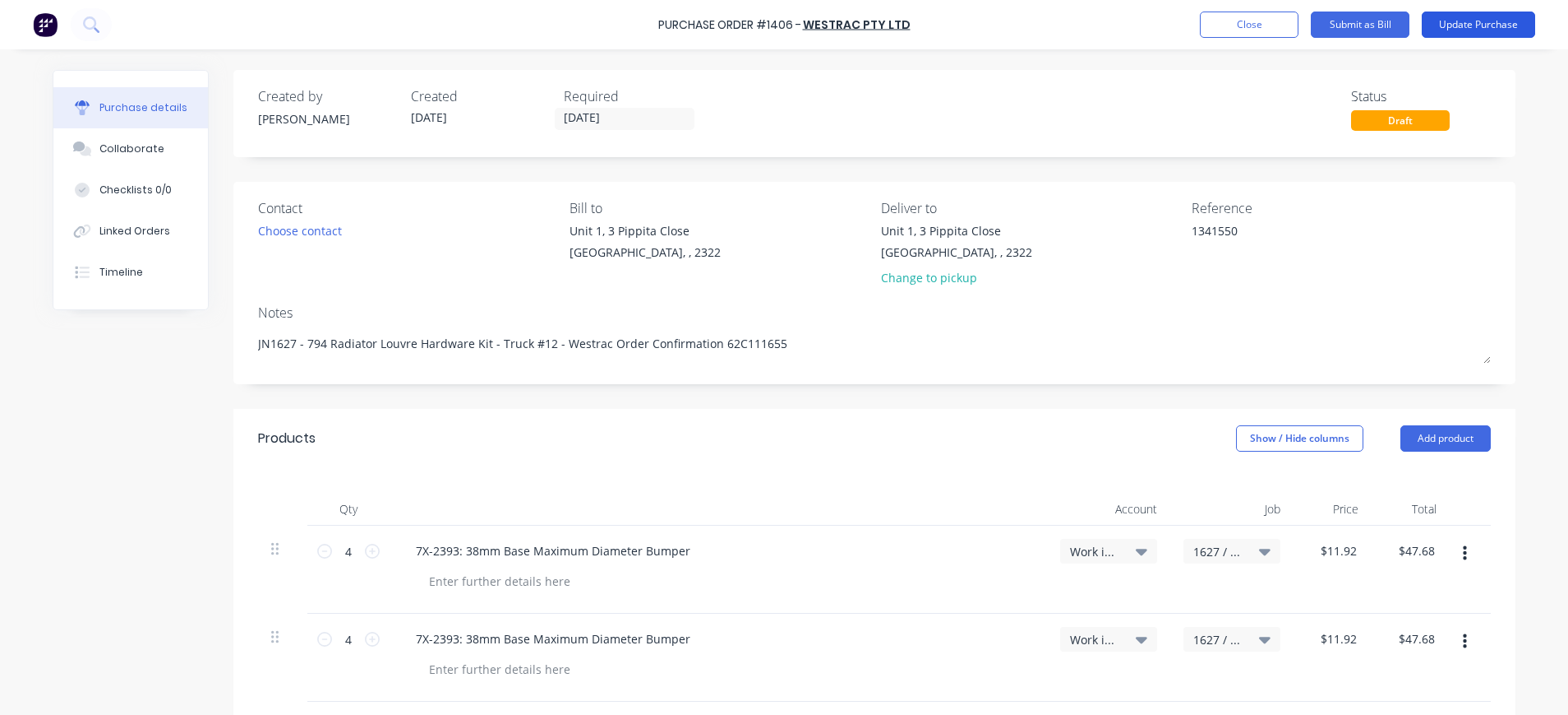
click at [1442, 24] on button "Update Purchase" at bounding box center [1479, 25] width 113 height 27
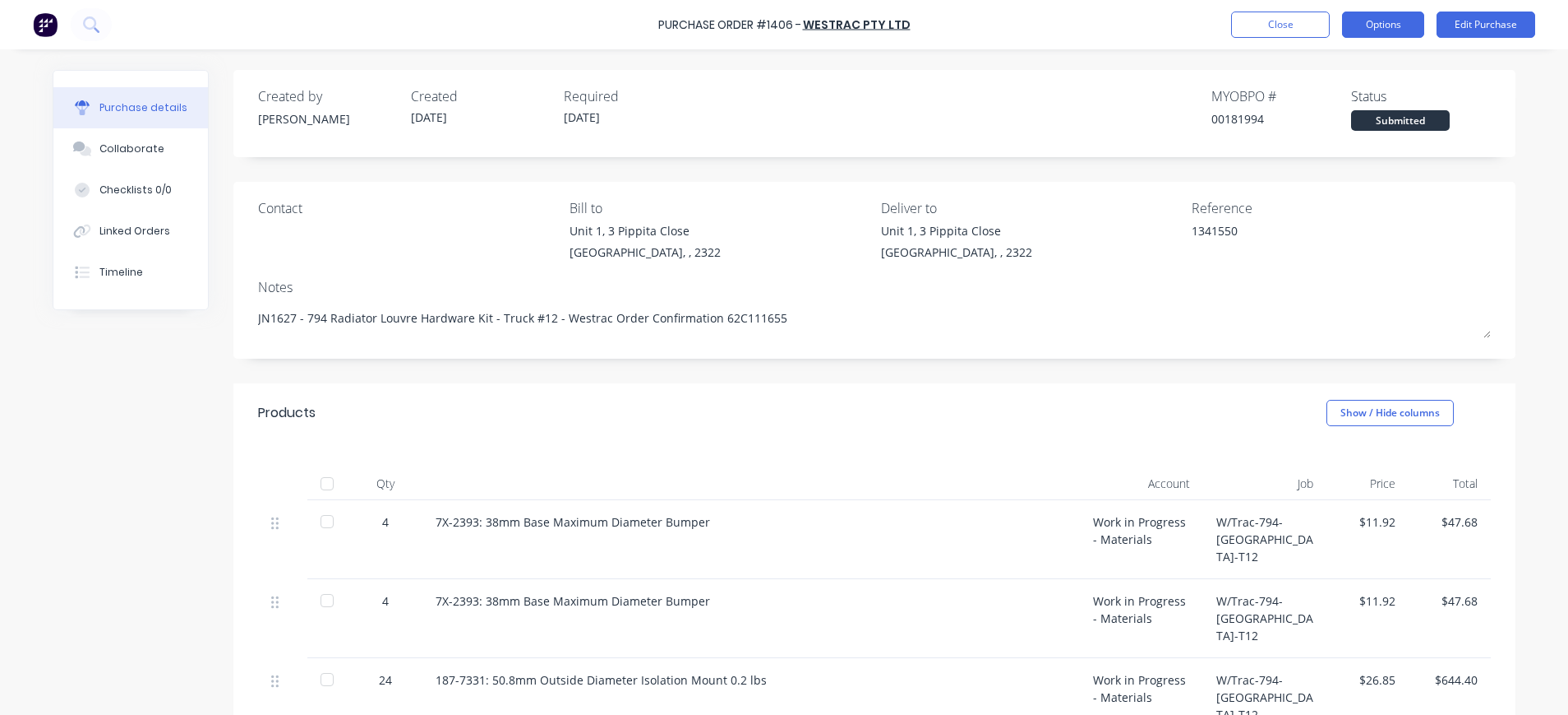
click at [1363, 27] on button "Options" at bounding box center [1383, 25] width 82 height 27
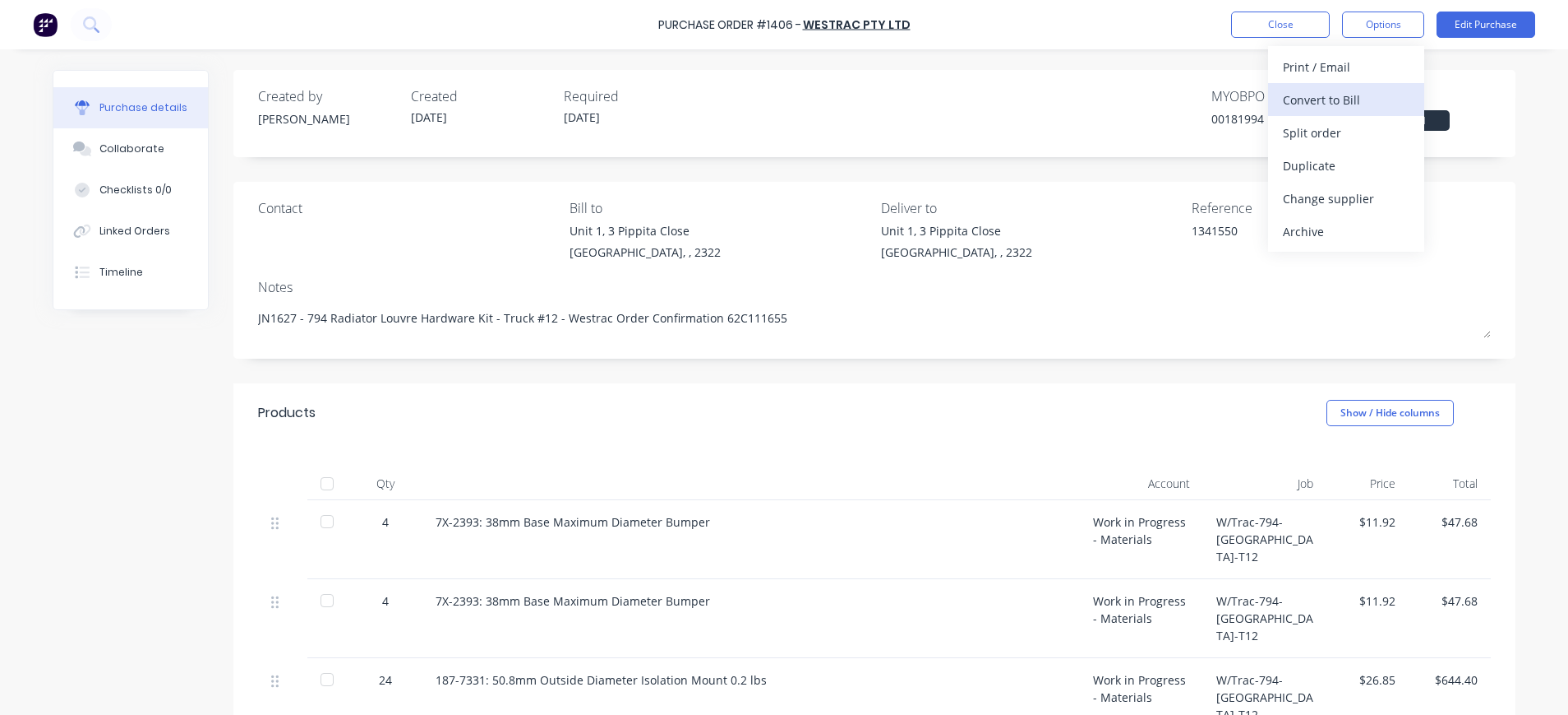
click at [1341, 97] on div "Convert to Bill" at bounding box center [1347, 100] width 127 height 24
type textarea "x"
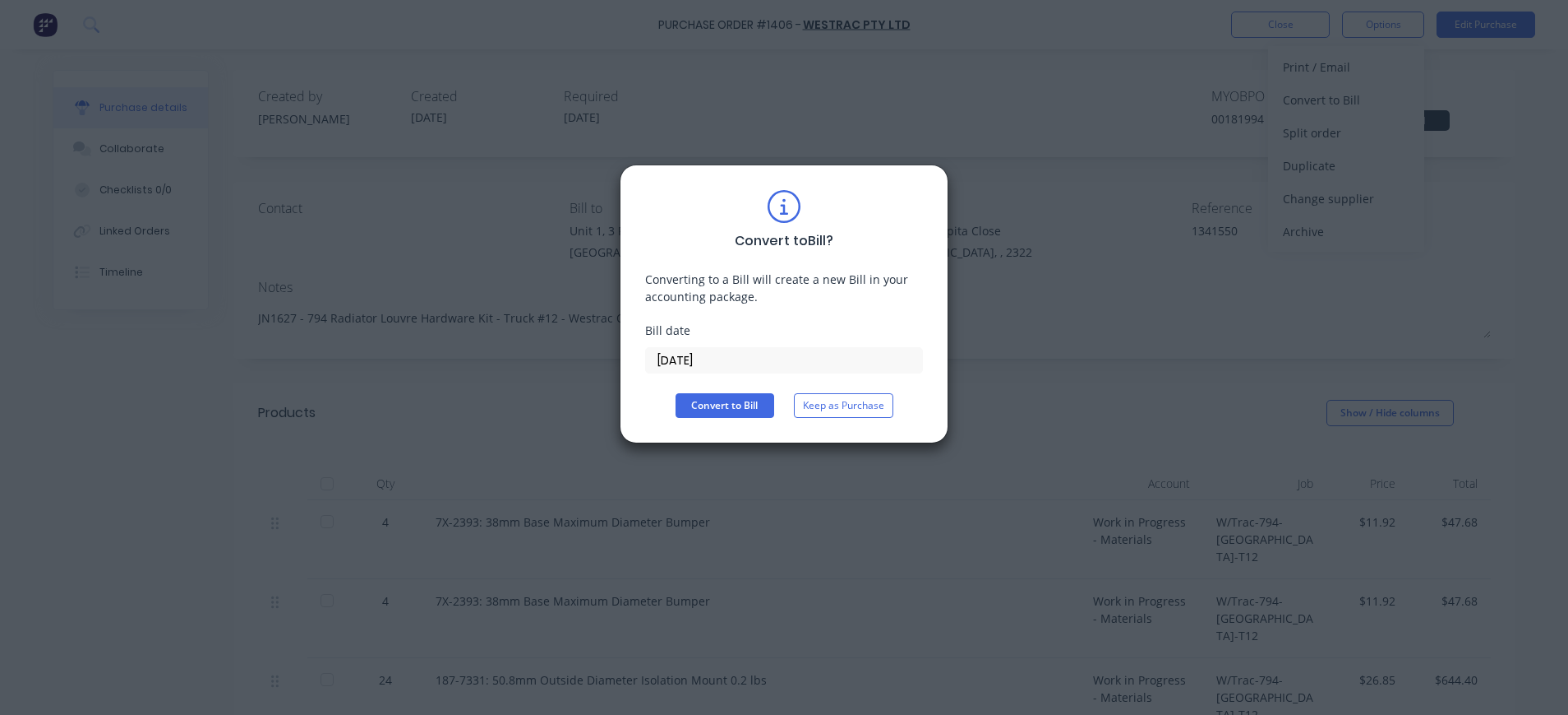
click at [693, 360] on input "[DATE]" at bounding box center [784, 360] width 277 height 25
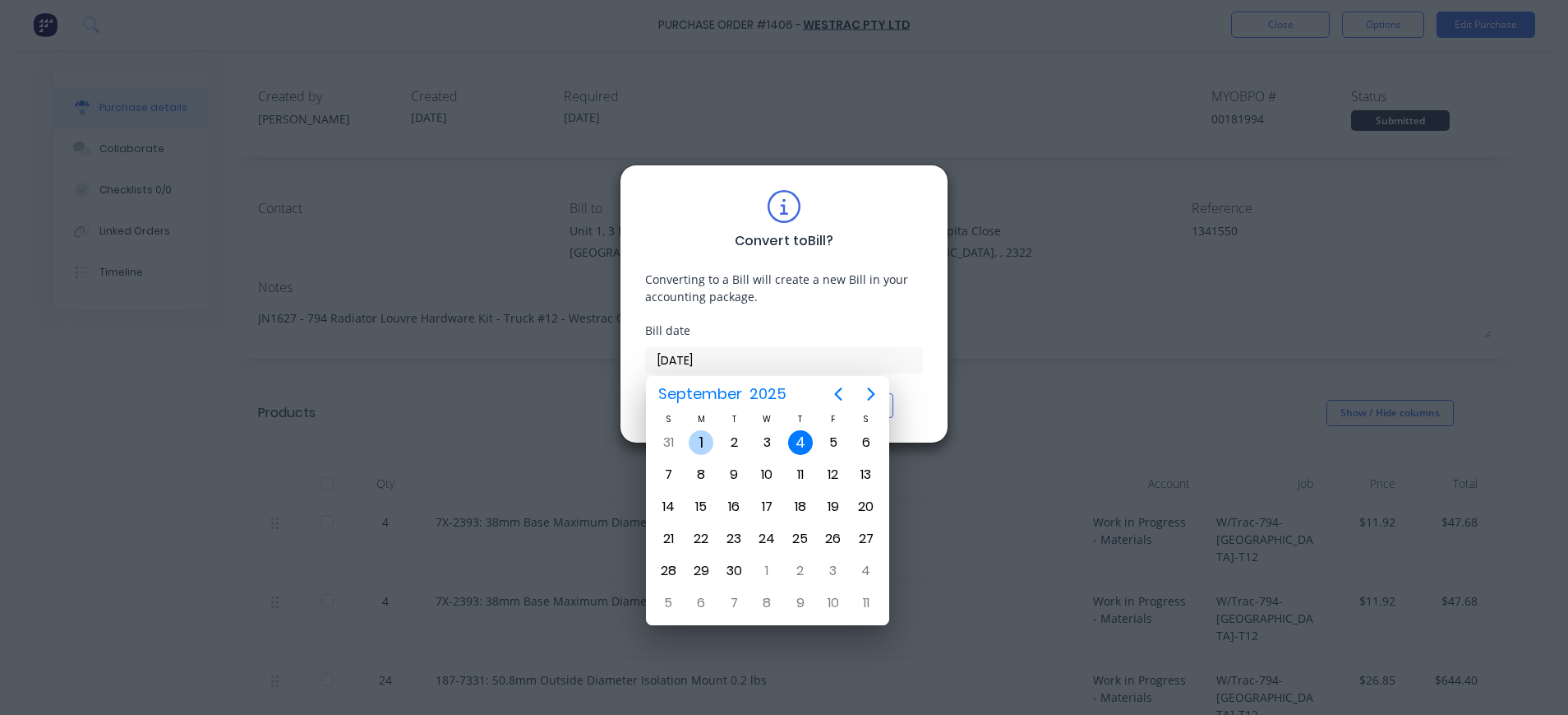
click at [700, 440] on div "1" at bounding box center [701, 442] width 25 height 25
type input "[DATE]"
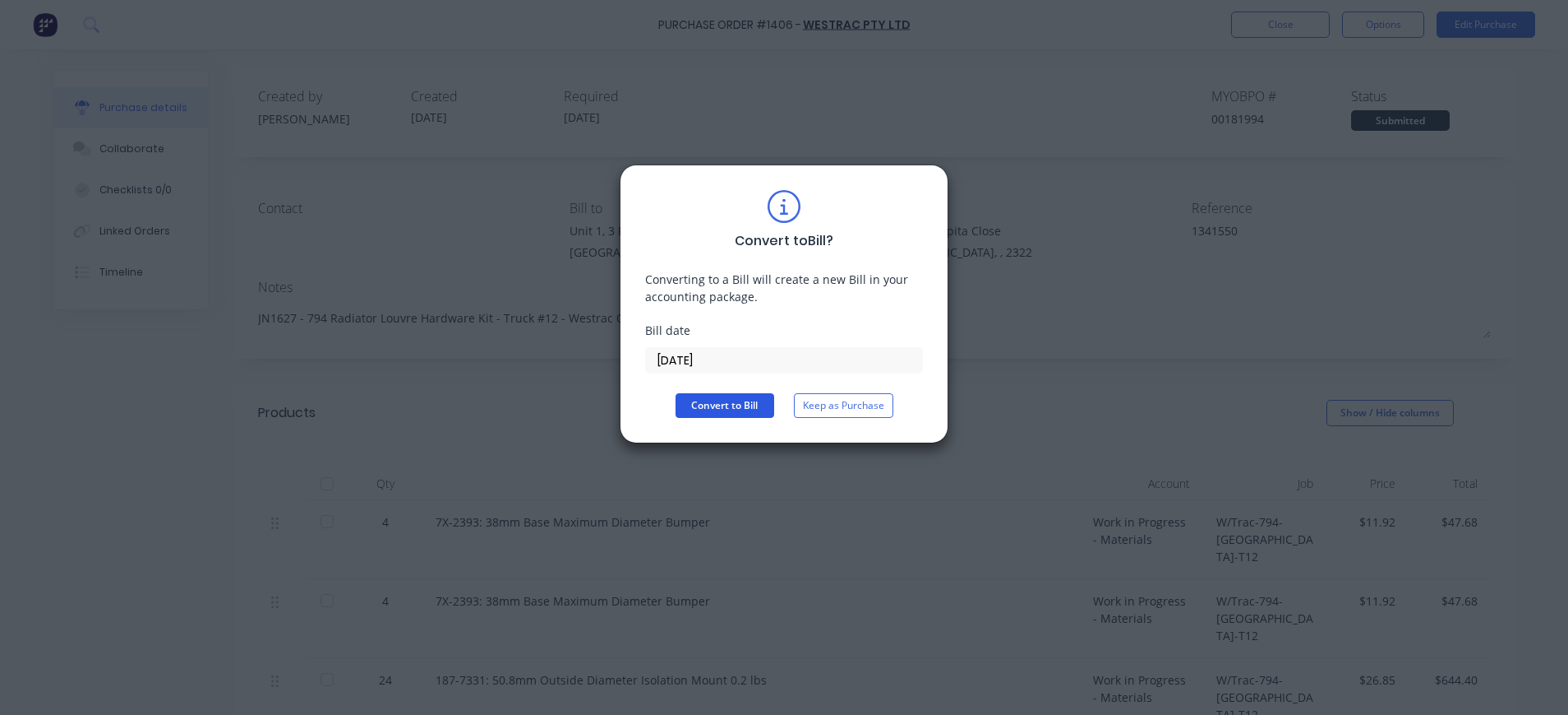
click at [709, 405] on button "Convert to Bill" at bounding box center [726, 405] width 99 height 25
type textarea "x"
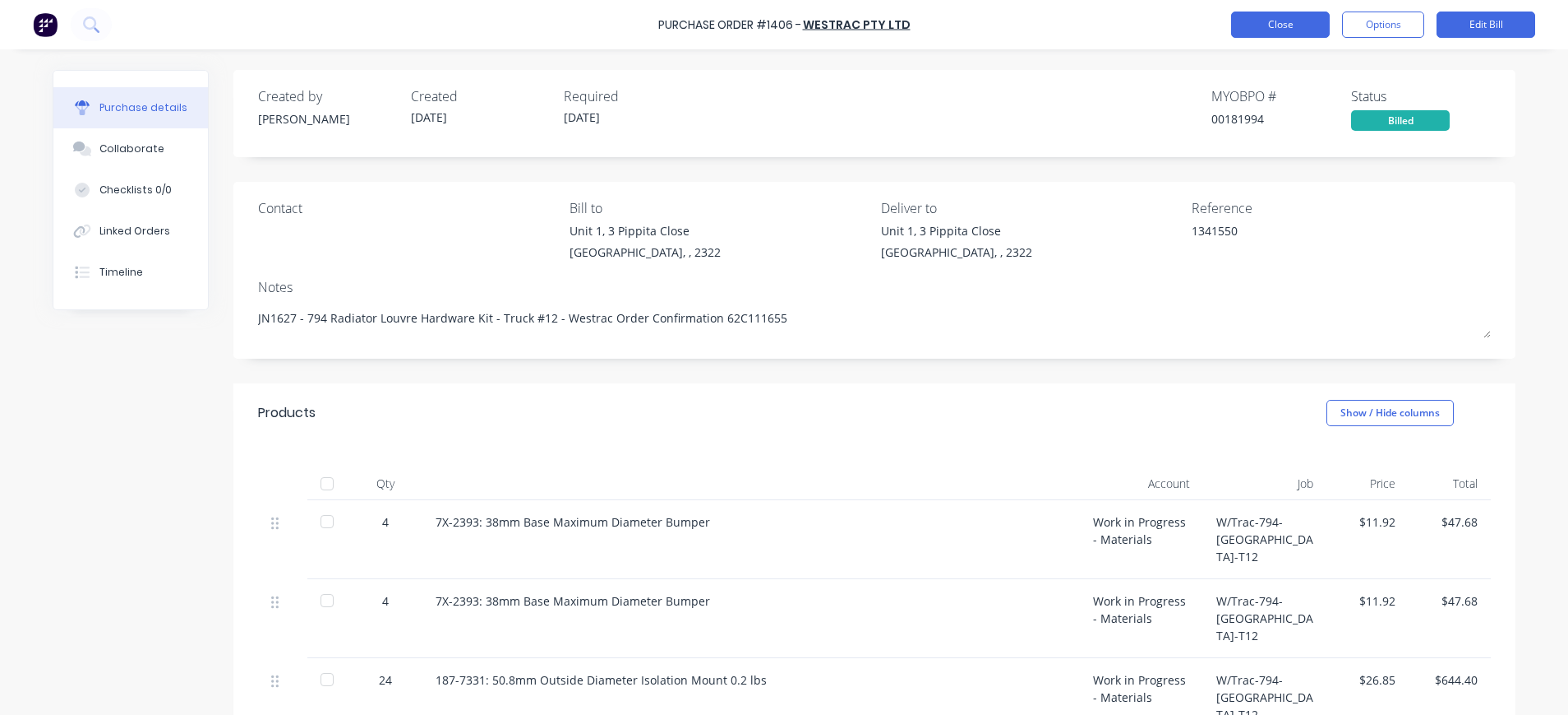
click at [1284, 32] on button "Close" at bounding box center [1281, 25] width 99 height 27
